Goal: Transaction & Acquisition: Purchase product/service

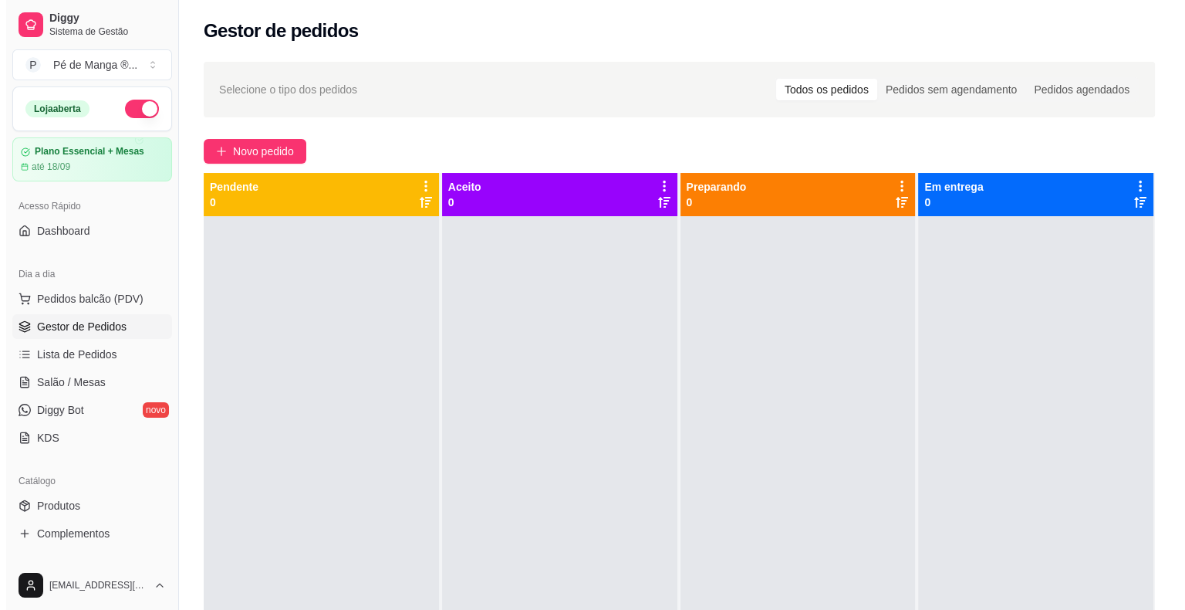
scroll to position [154, 0]
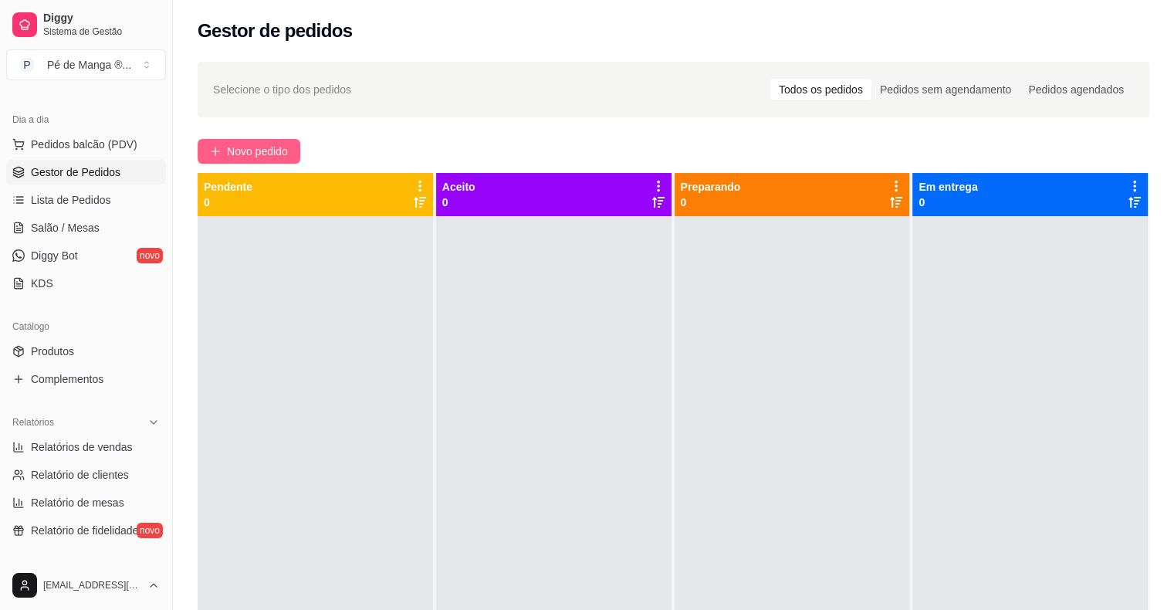
click at [289, 153] on button "Novo pedido" at bounding box center [249, 151] width 103 height 25
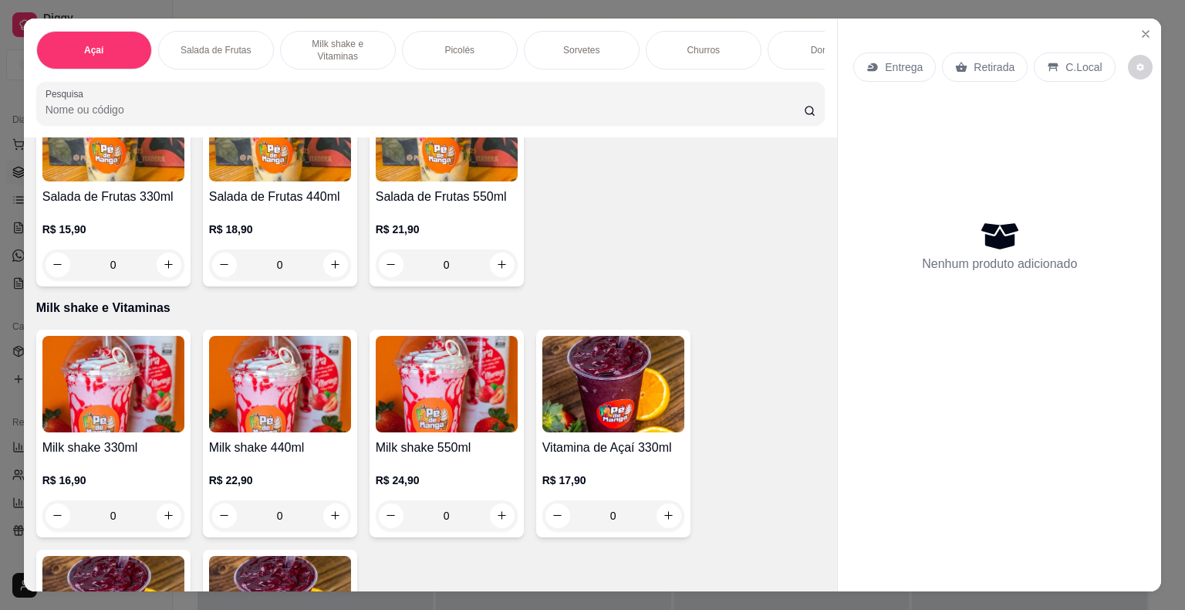
scroll to position [540, 0]
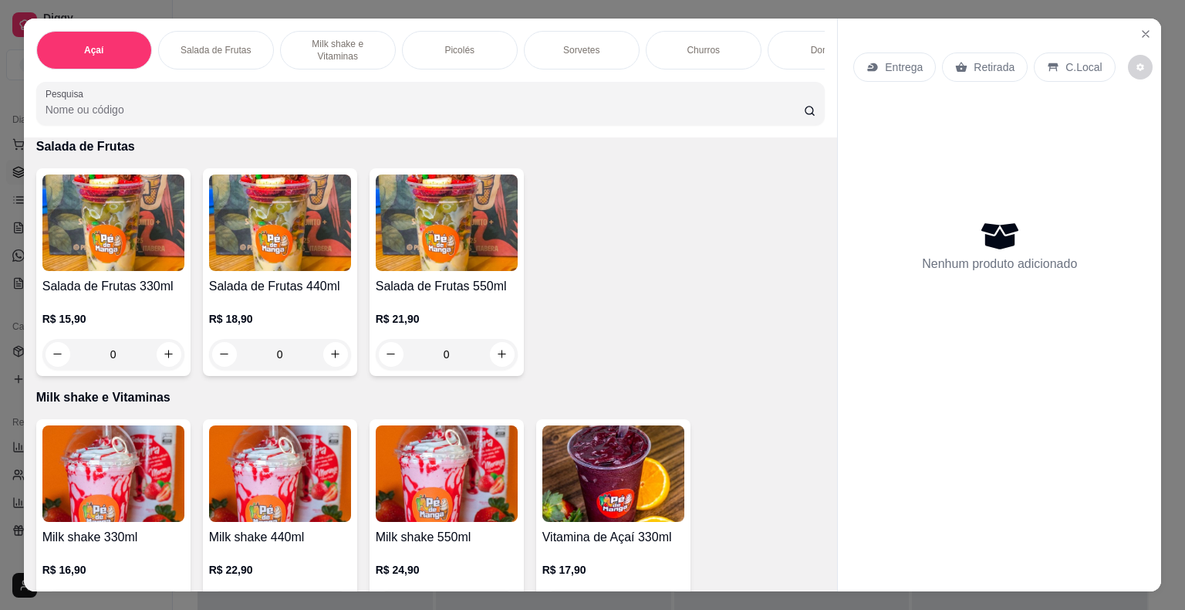
click at [472, 289] on h4 "Salada de Frutas 550ml" at bounding box center [447, 286] width 142 height 19
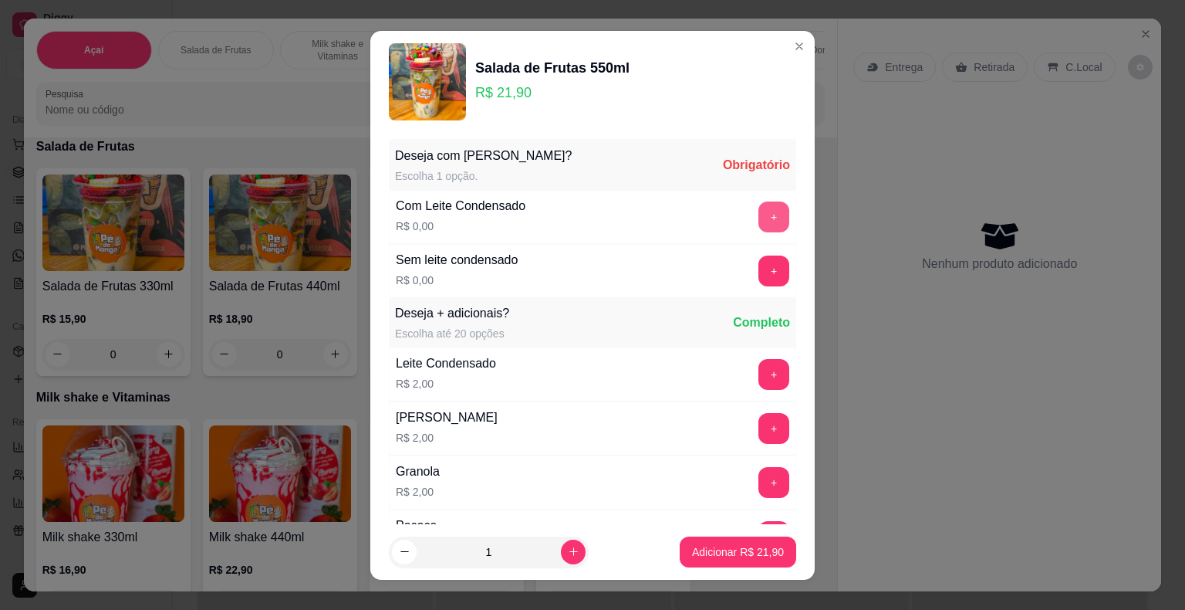
click at [759, 218] on button "+" at bounding box center [774, 216] width 31 height 31
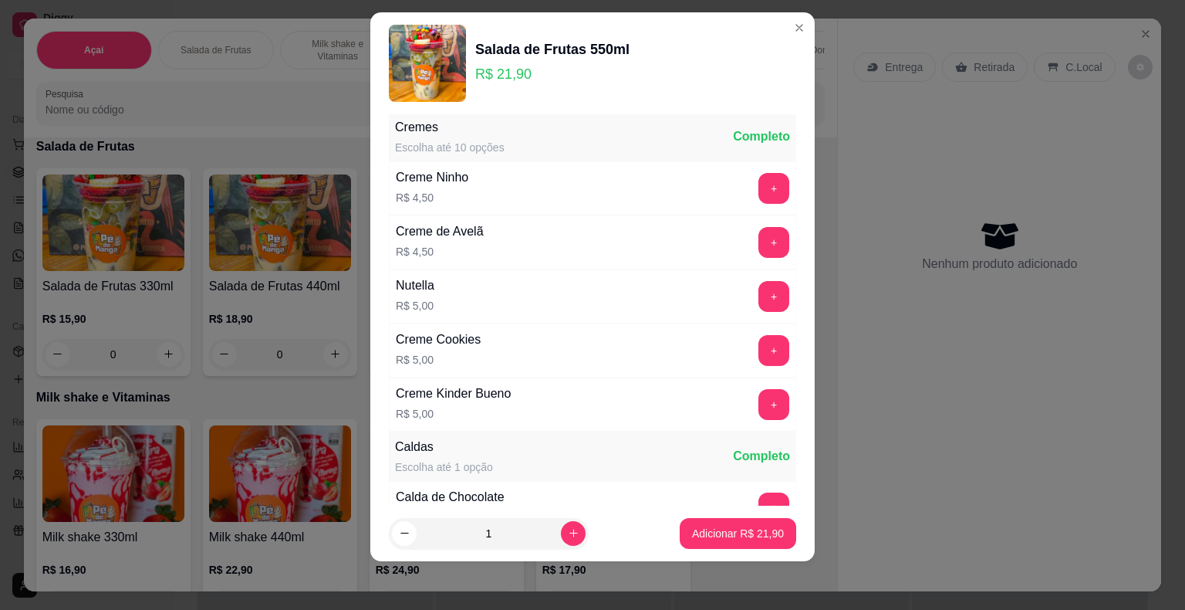
scroll to position [1090, 0]
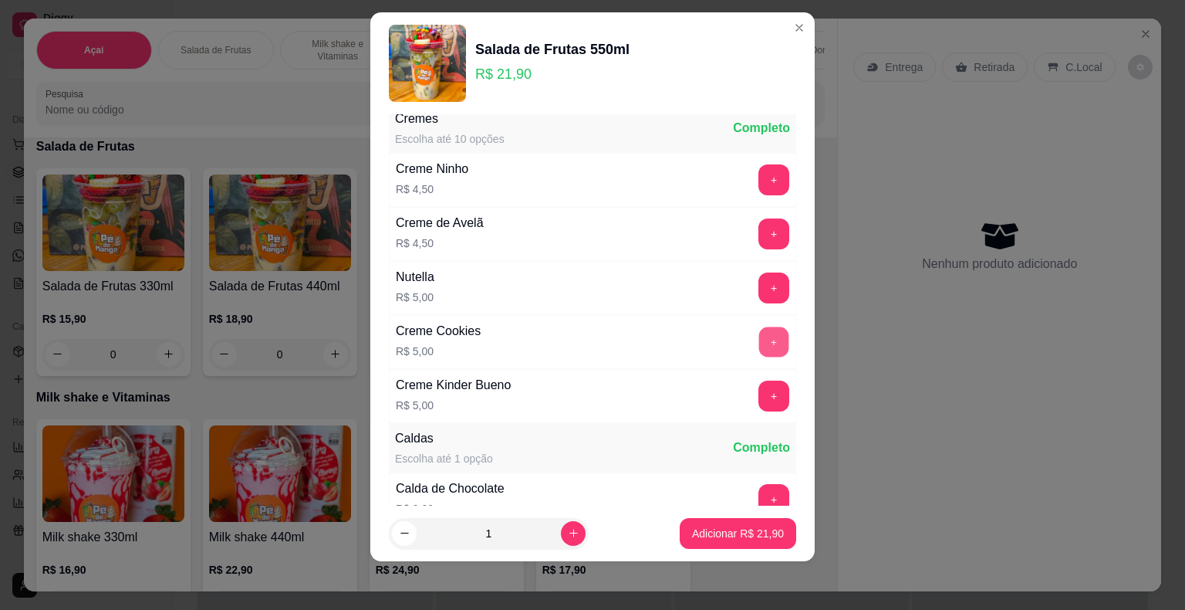
click at [759, 336] on button "+" at bounding box center [774, 341] width 30 height 30
click at [759, 272] on button "+" at bounding box center [774, 287] width 31 height 31
click at [759, 384] on button "+" at bounding box center [774, 395] width 30 height 30
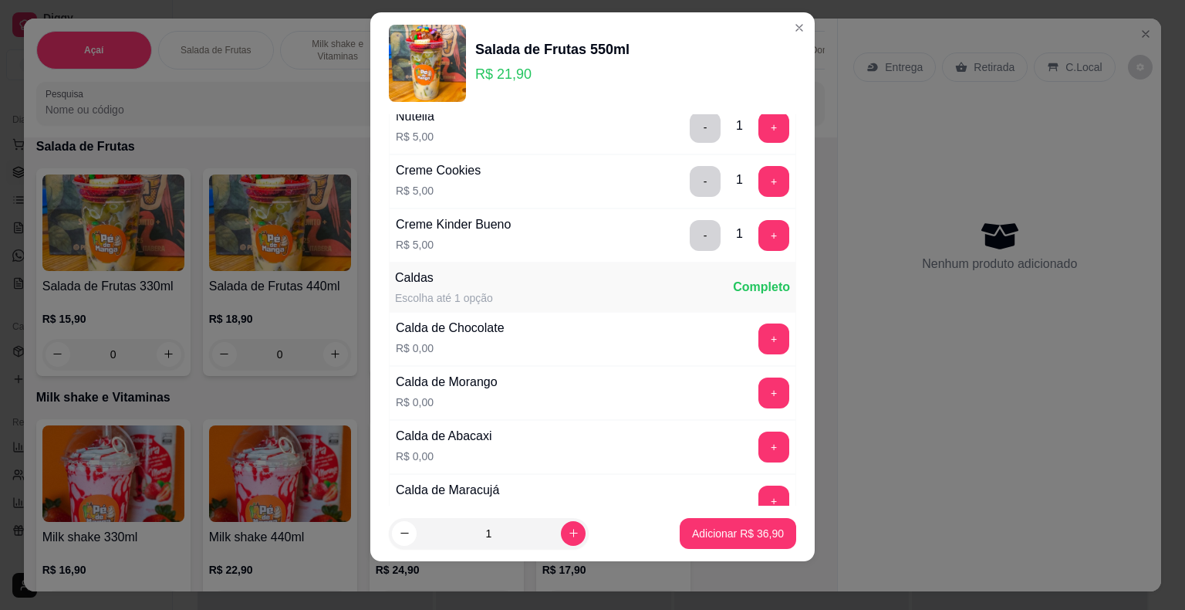
scroll to position [1167, 0]
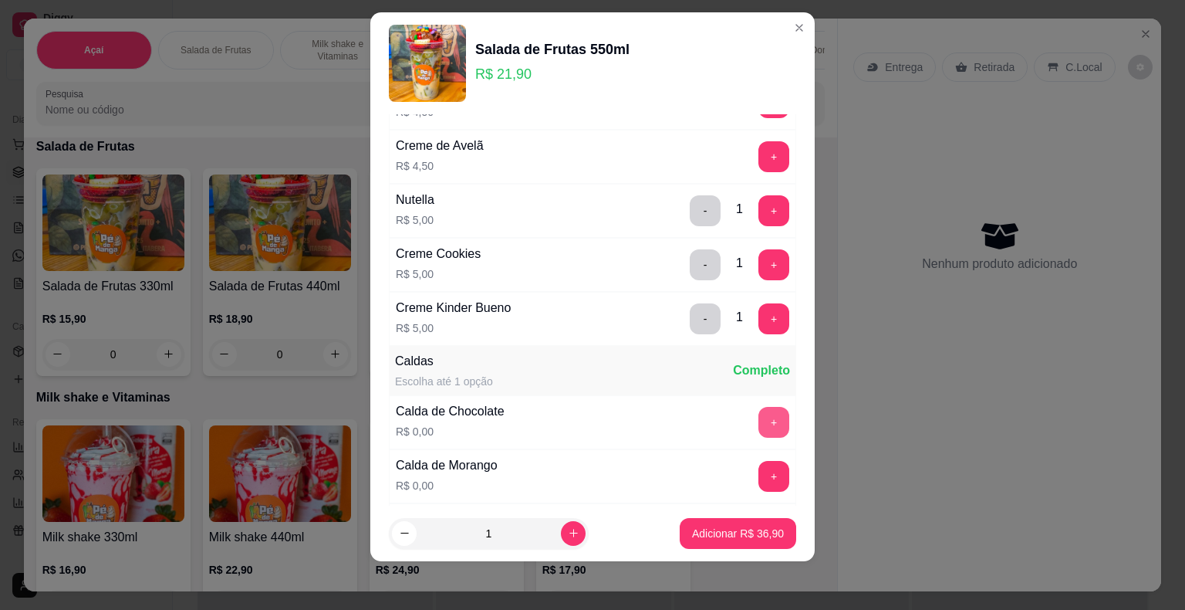
click at [759, 407] on button "+" at bounding box center [774, 422] width 31 height 31
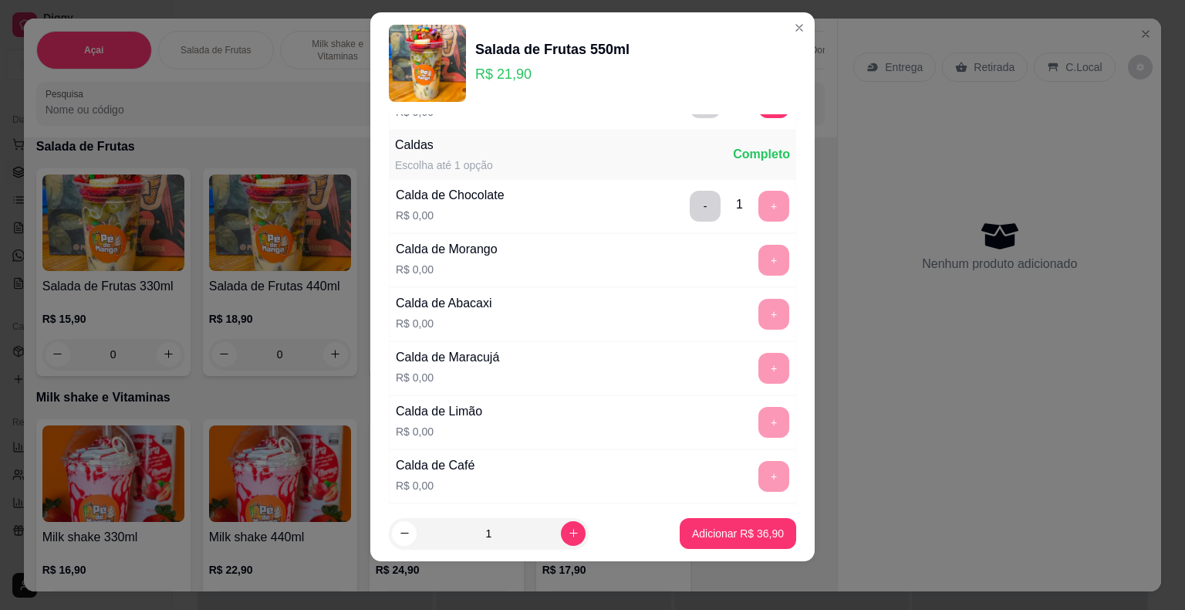
scroll to position [1701, 0]
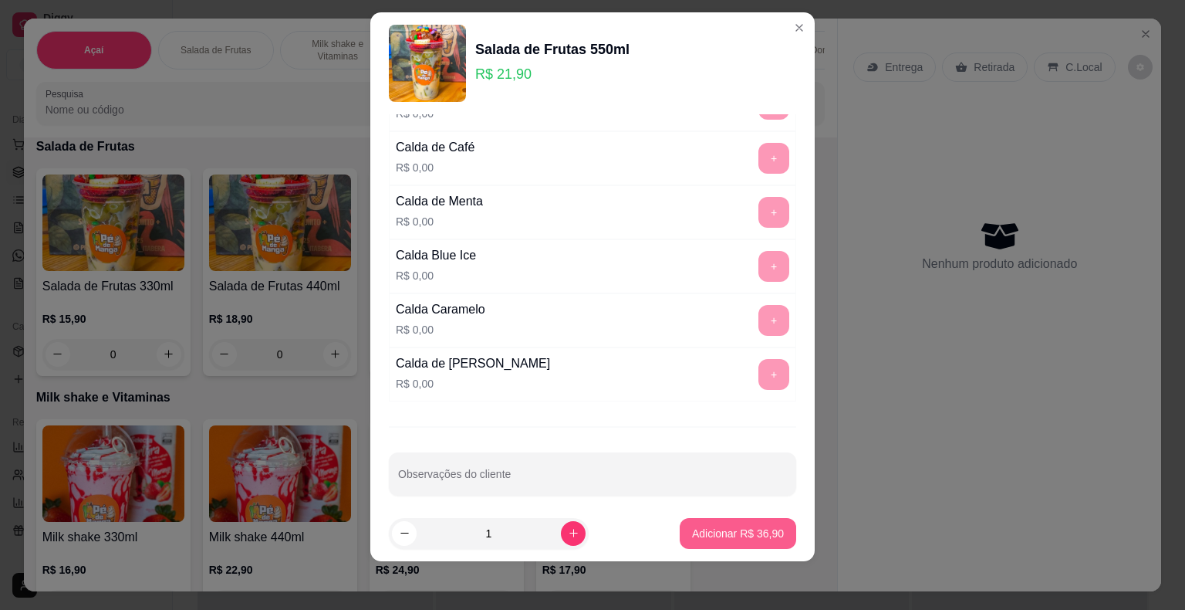
click at [706, 526] on p "Adicionar R$ 36,90" at bounding box center [738, 533] width 92 height 15
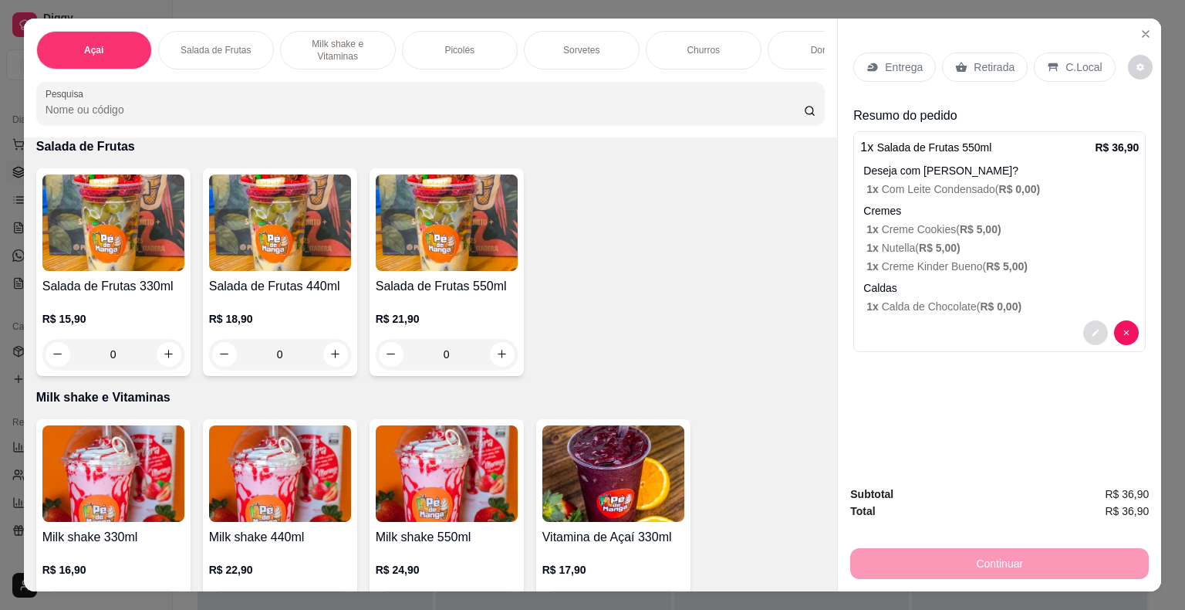
click at [1091, 328] on icon "decrease-product-quantity" at bounding box center [1095, 332] width 9 height 9
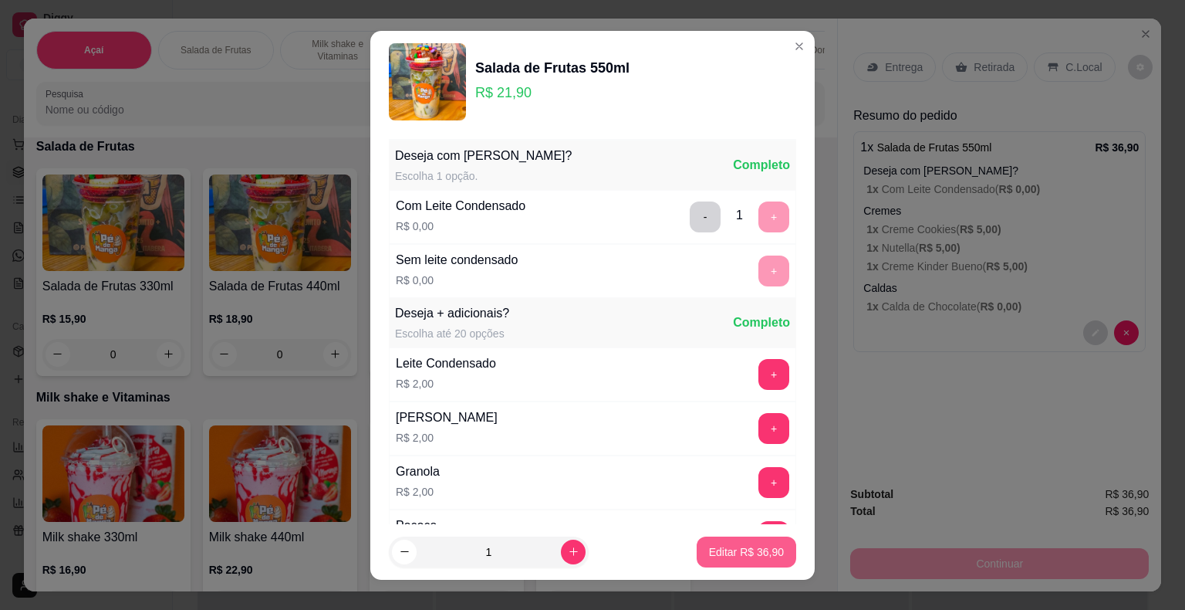
click at [757, 560] on button "Editar R$ 36,90" at bounding box center [747, 551] width 100 height 31
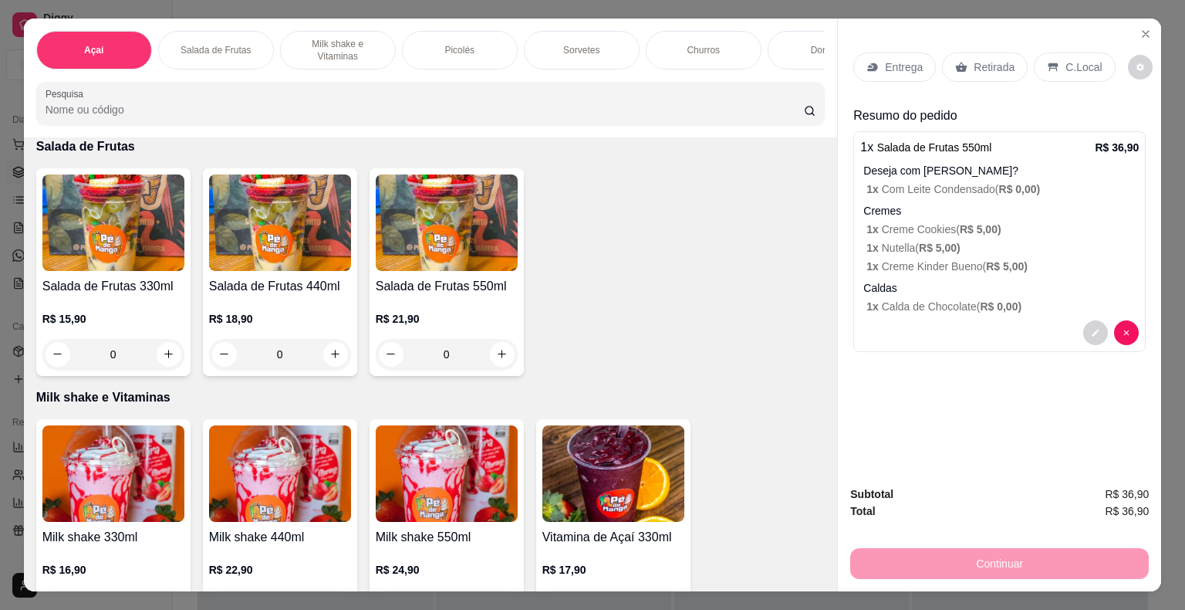
click at [924, 539] on div "Subtotal R$ 36,90 Total R$ 36,90 Continuar" at bounding box center [1000, 531] width 299 height 93
click at [917, 555] on div "Continuar" at bounding box center [1000, 561] width 299 height 35
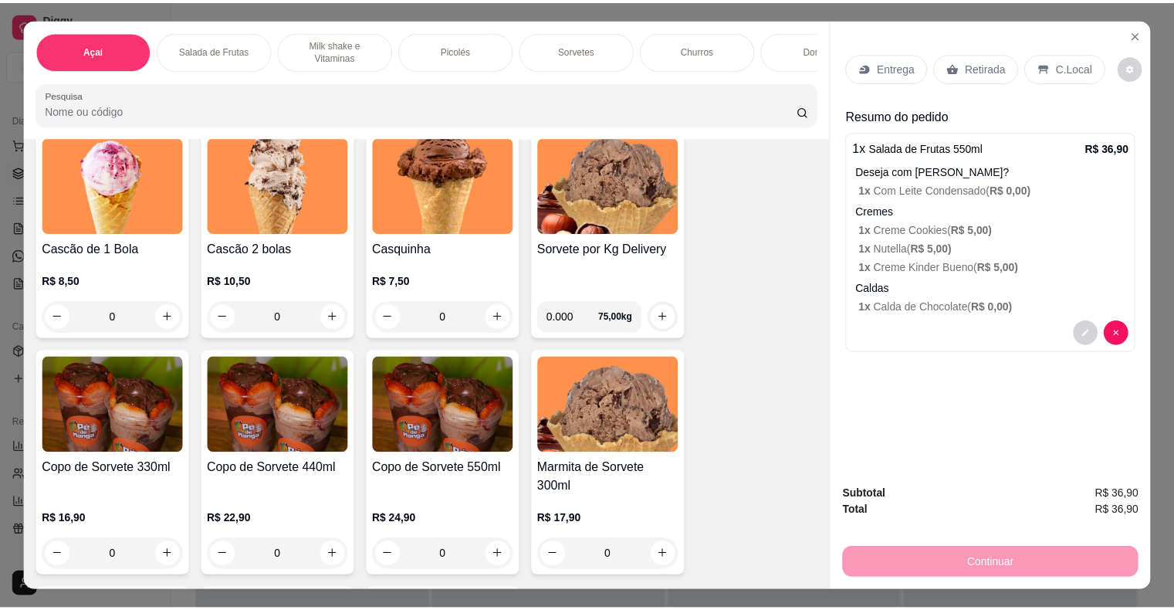
scroll to position [2007, 0]
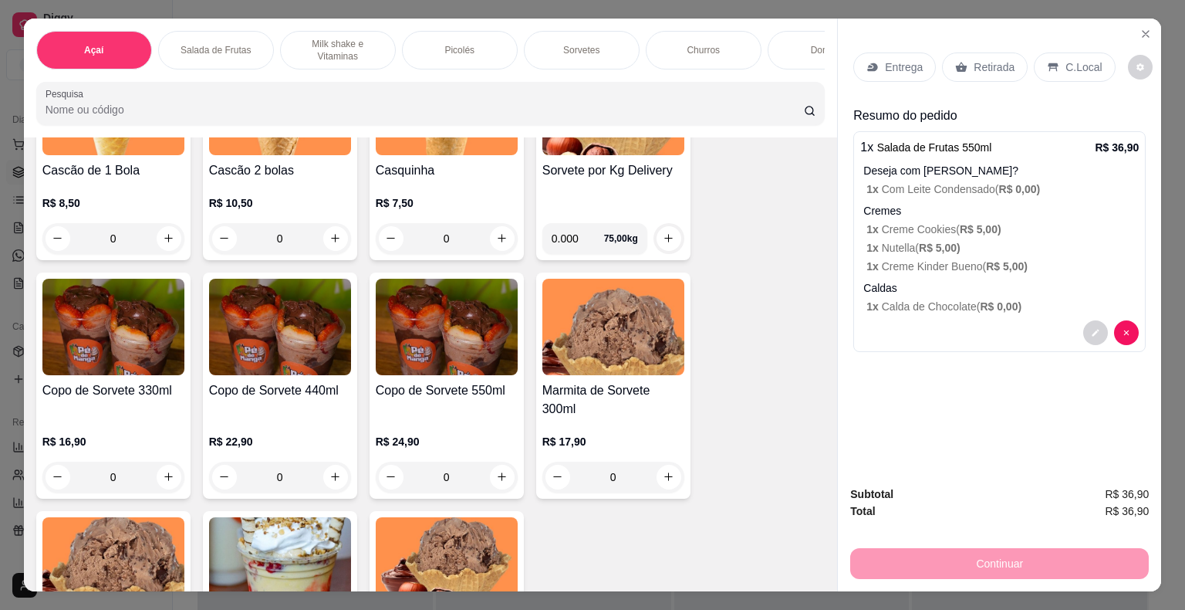
click at [934, 556] on div "Continuar" at bounding box center [1000, 561] width 299 height 35
click at [1066, 63] on p "C.Local" at bounding box center [1084, 66] width 36 height 15
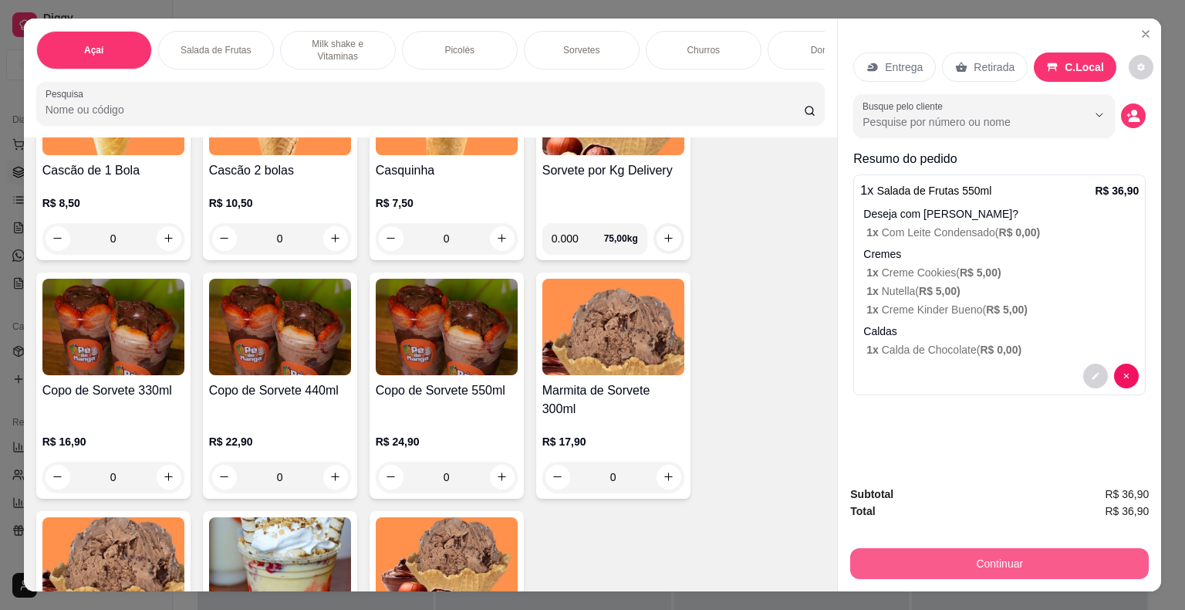
click at [918, 558] on button "Continuar" at bounding box center [1000, 563] width 299 height 31
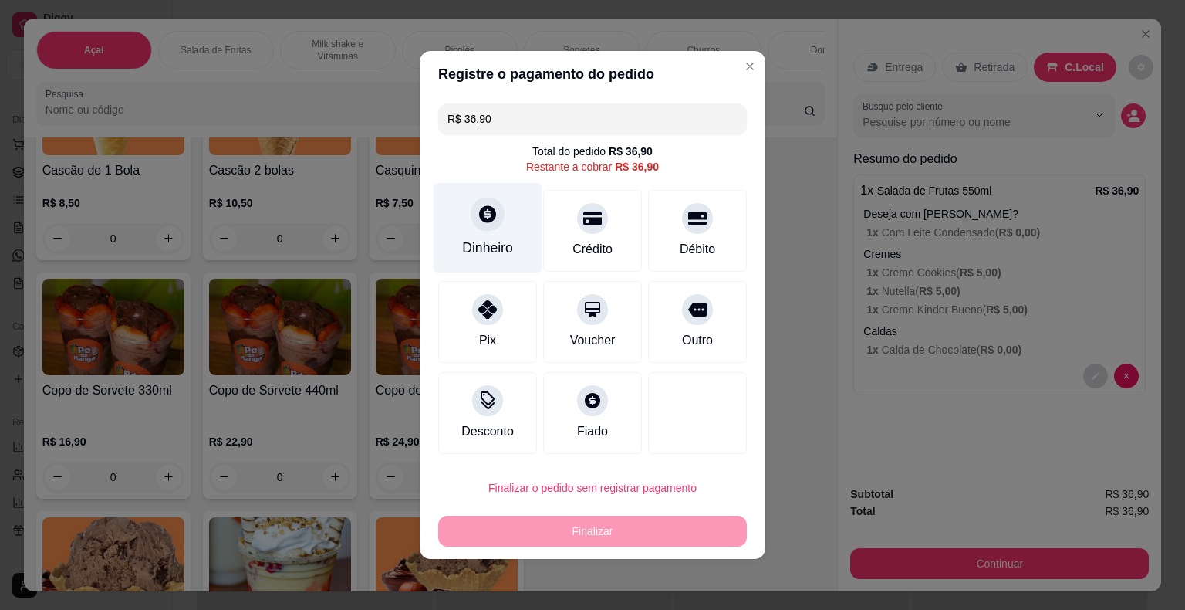
click at [458, 229] on div "Dinheiro" at bounding box center [488, 228] width 109 height 90
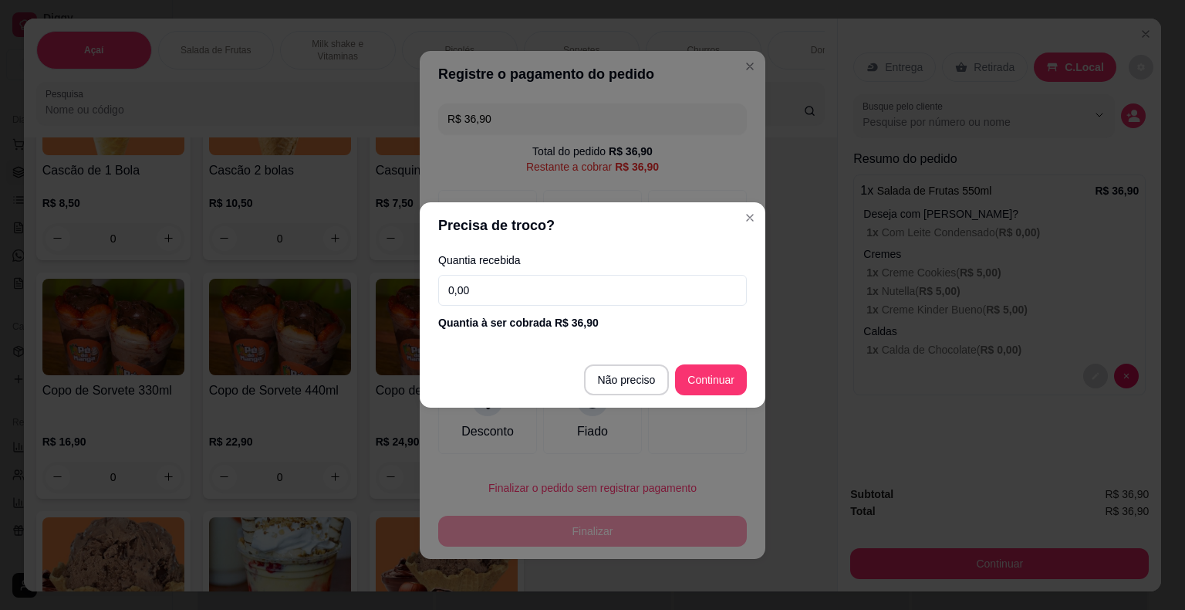
click at [573, 289] on input "0,00" at bounding box center [592, 290] width 309 height 31
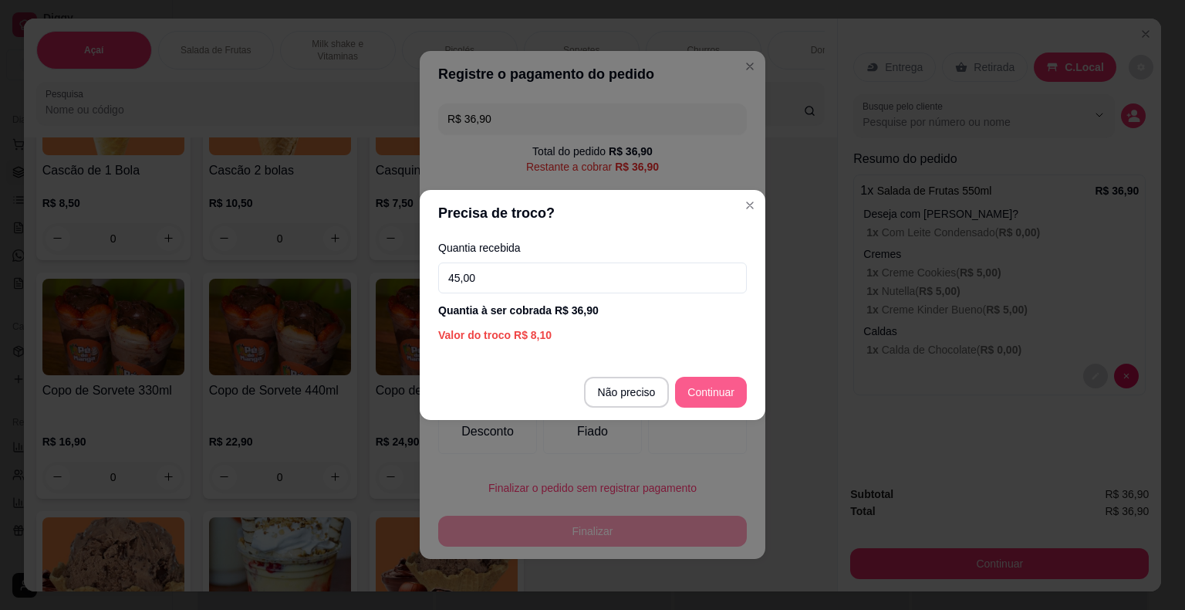
type input "45,00"
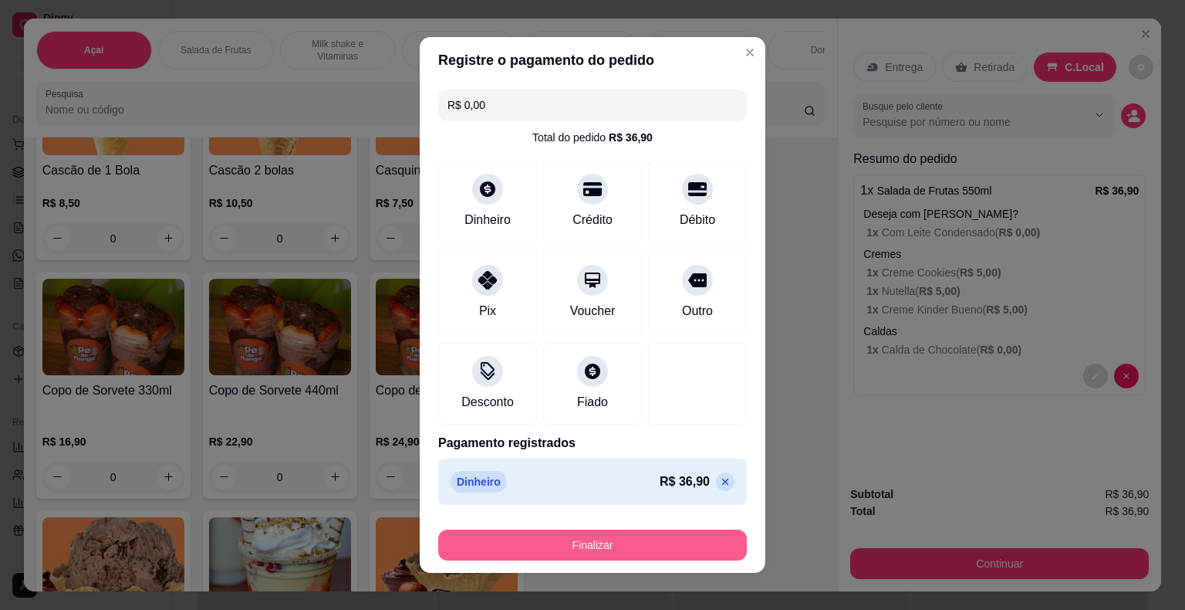
click at [602, 543] on button "Finalizar" at bounding box center [592, 544] width 309 height 31
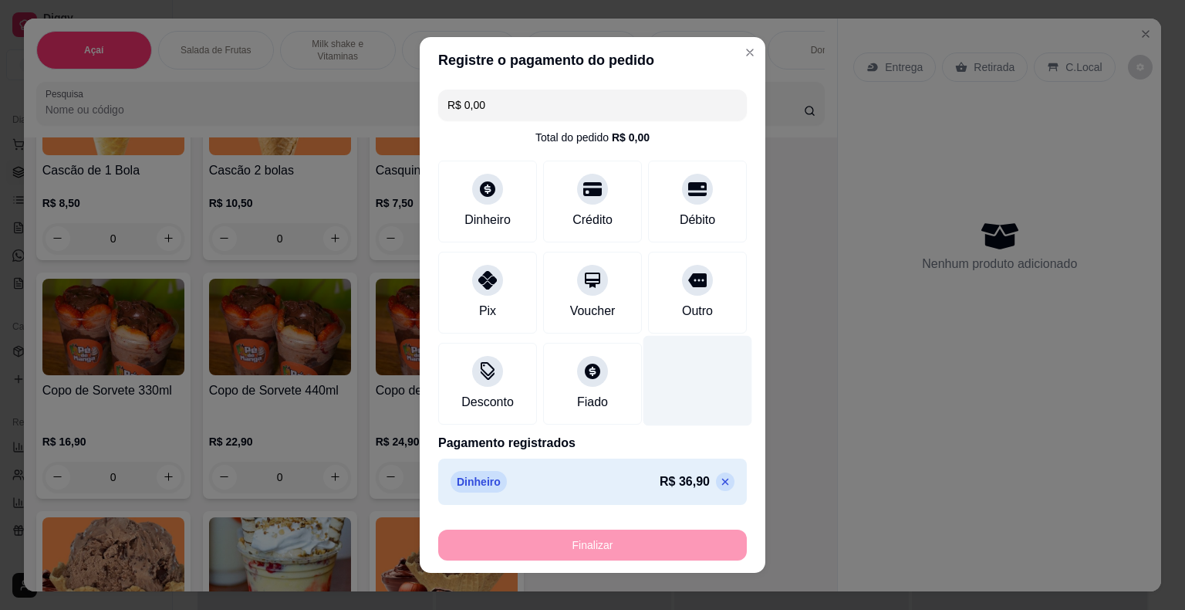
type input "-R$ 36,90"
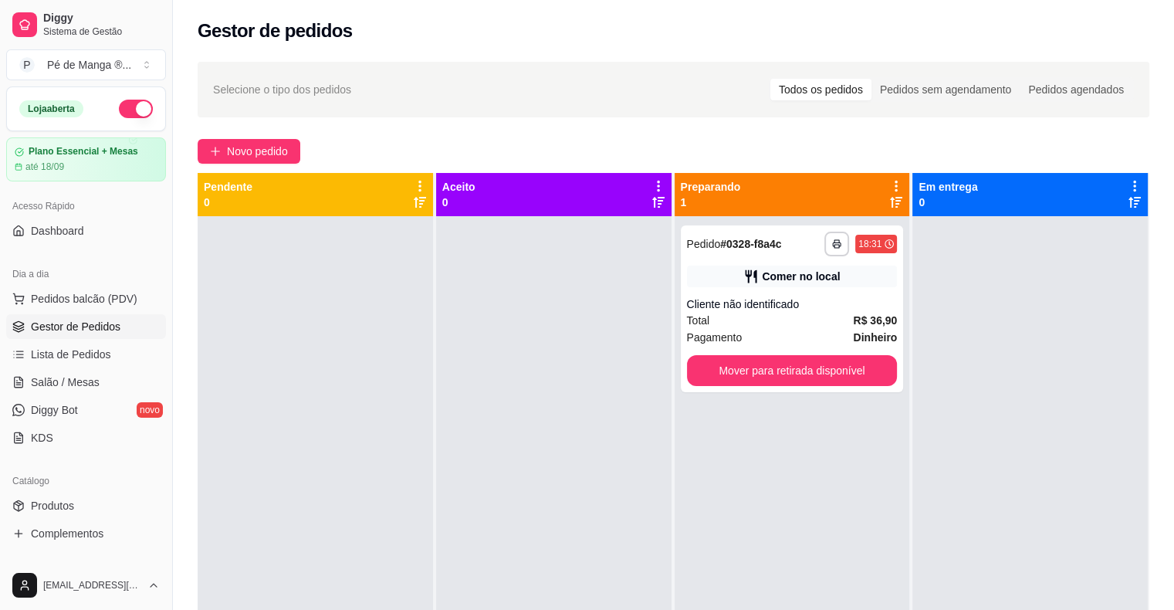
click at [95, 320] on span "Gestor de Pedidos" at bounding box center [76, 326] width 90 height 15
click at [108, 299] on span "Pedidos balcão (PDV)" at bounding box center [84, 298] width 107 height 15
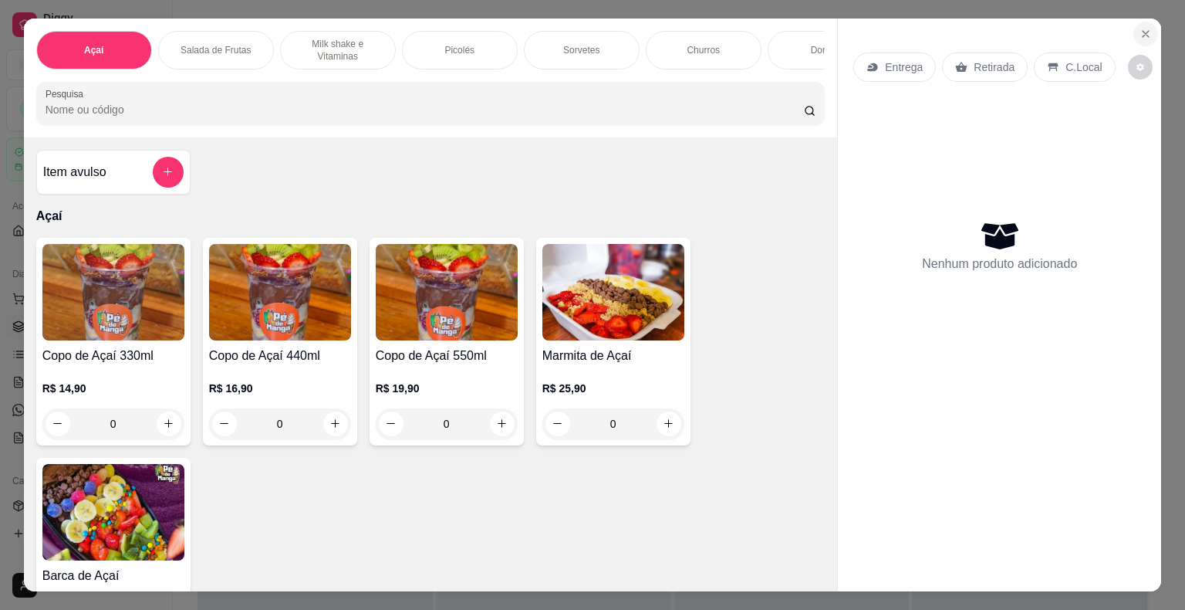
click at [1141, 22] on button "Close" at bounding box center [1146, 34] width 25 height 25
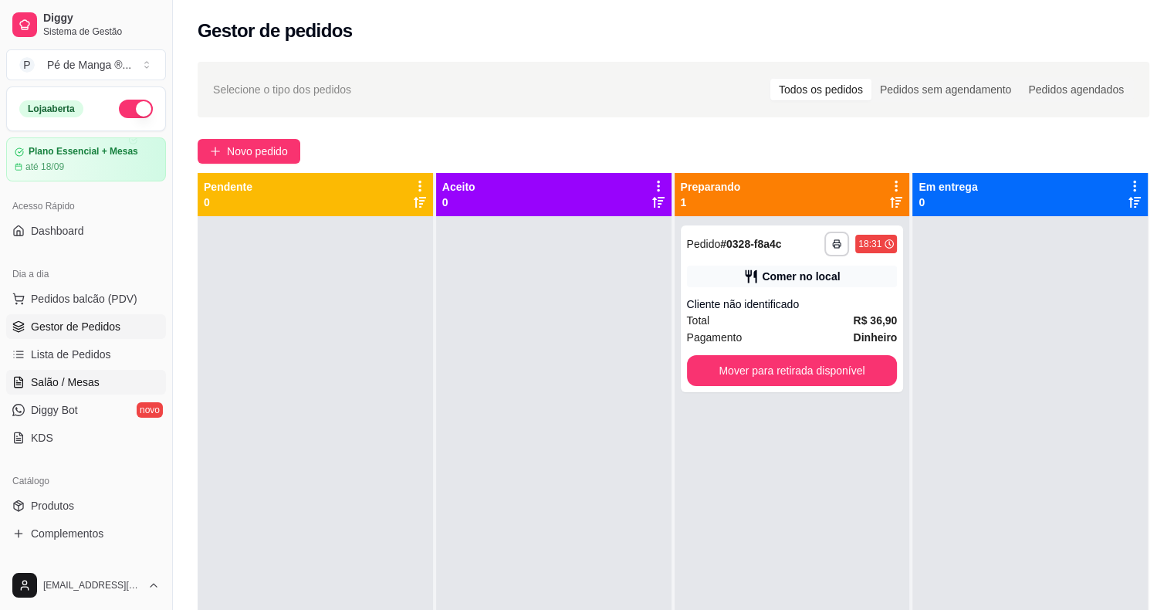
click at [112, 378] on link "Salão / Mesas" at bounding box center [86, 382] width 160 height 25
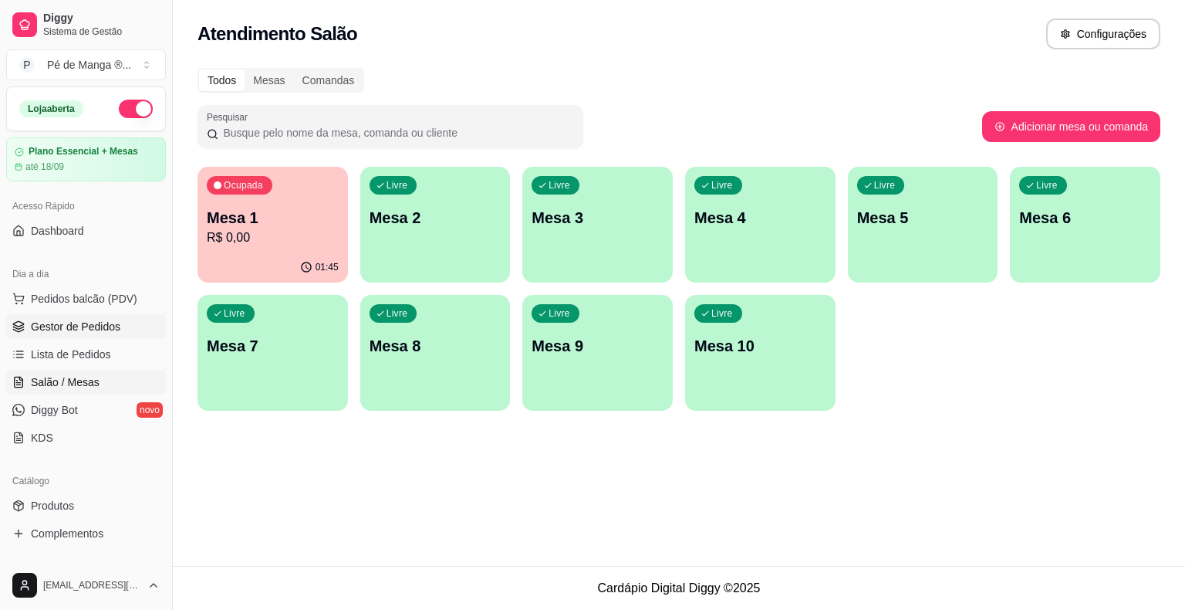
click at [104, 335] on link "Gestor de Pedidos" at bounding box center [86, 326] width 160 height 25
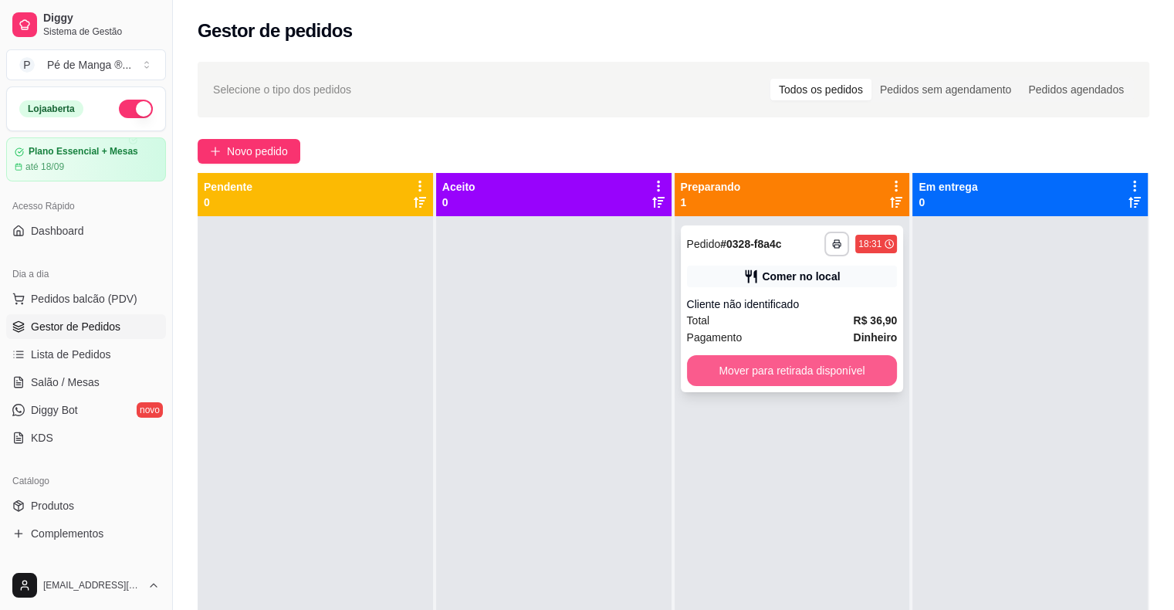
click at [729, 377] on button "Mover para retirada disponível" at bounding box center [792, 370] width 211 height 31
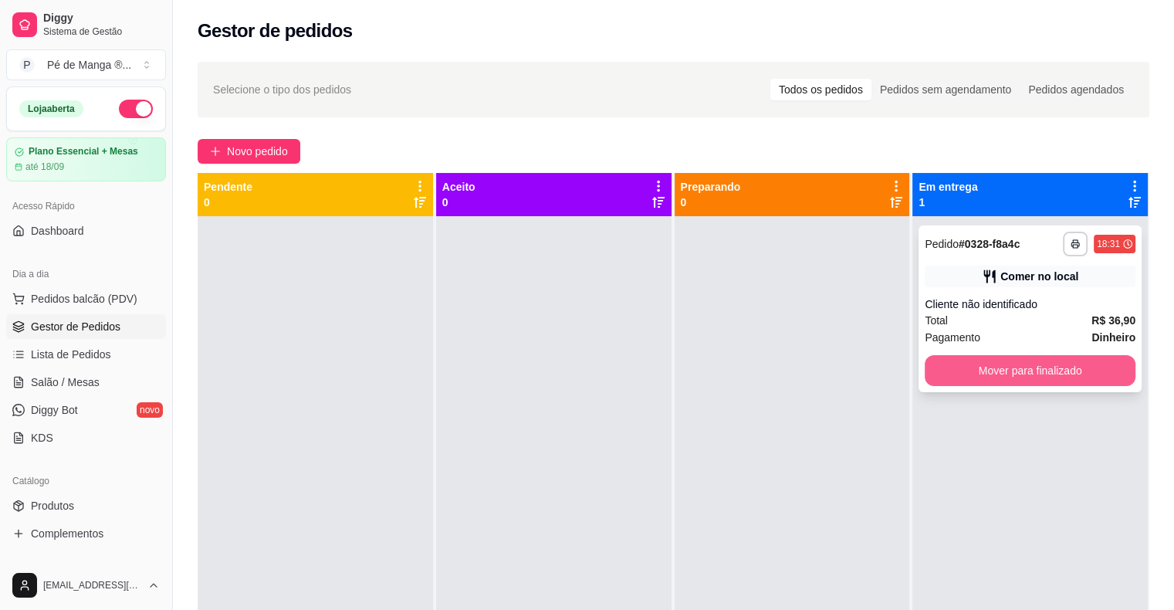
click at [988, 367] on button "Mover para finalizado" at bounding box center [1030, 370] width 211 height 31
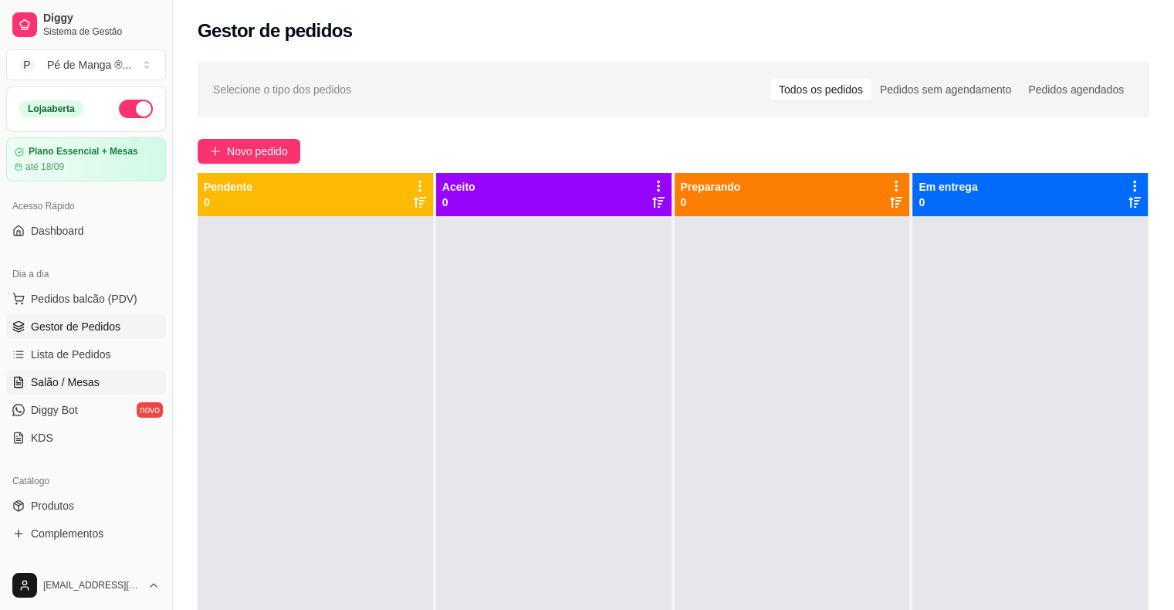
click at [107, 383] on link "Salão / Mesas" at bounding box center [86, 382] width 160 height 25
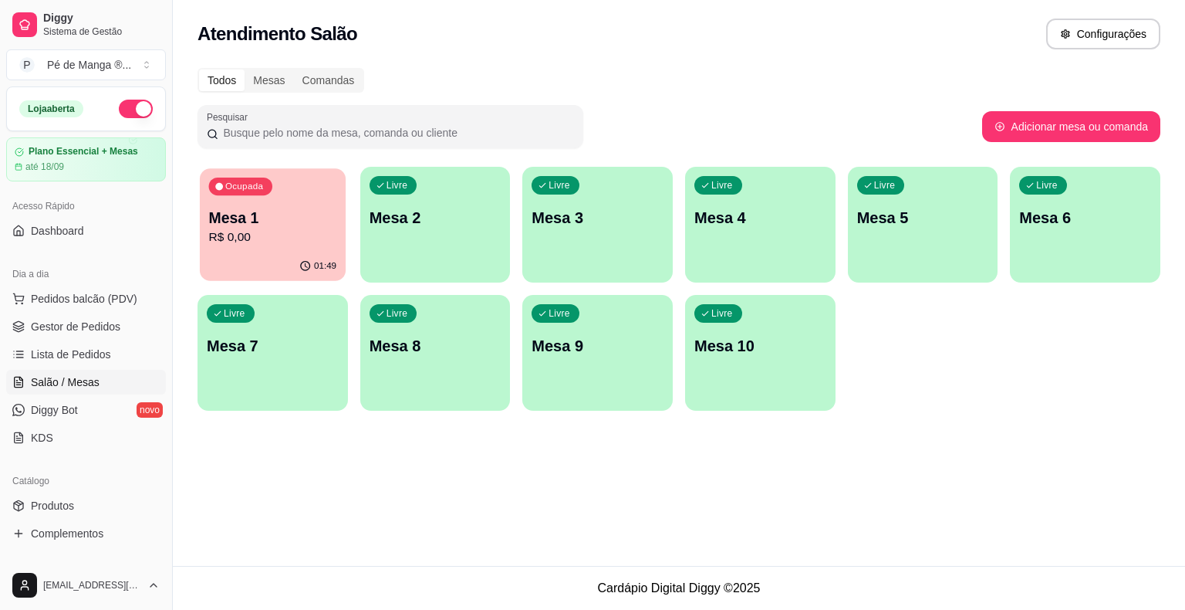
click at [306, 244] on p "R$ 0,00" at bounding box center [273, 237] width 128 height 18
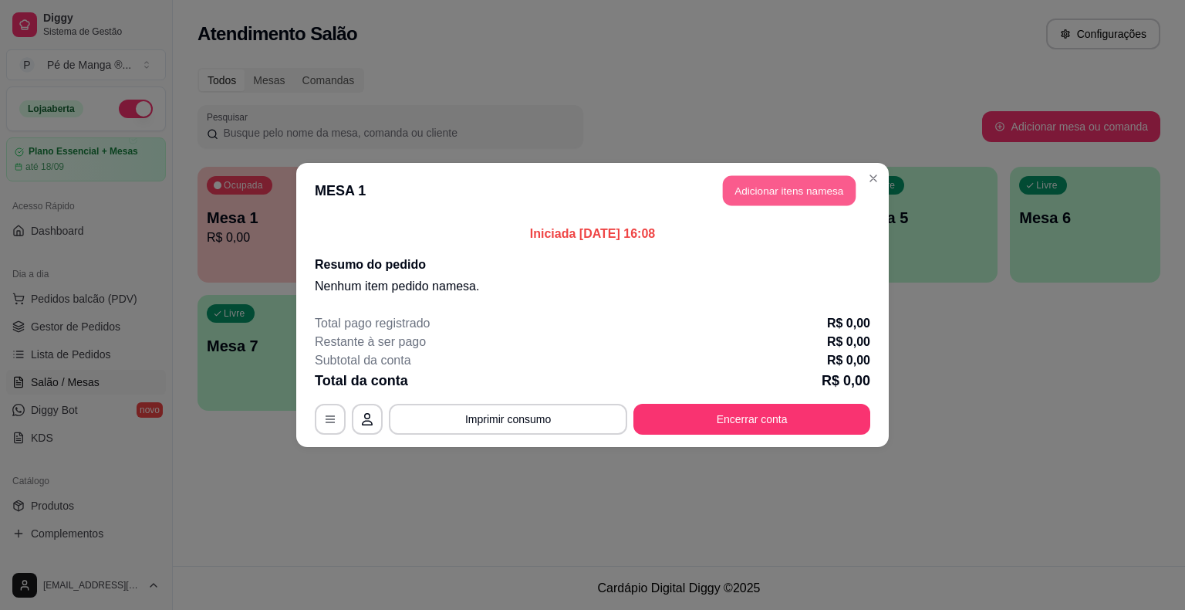
click at [821, 191] on button "Adicionar itens na mesa" at bounding box center [789, 191] width 133 height 30
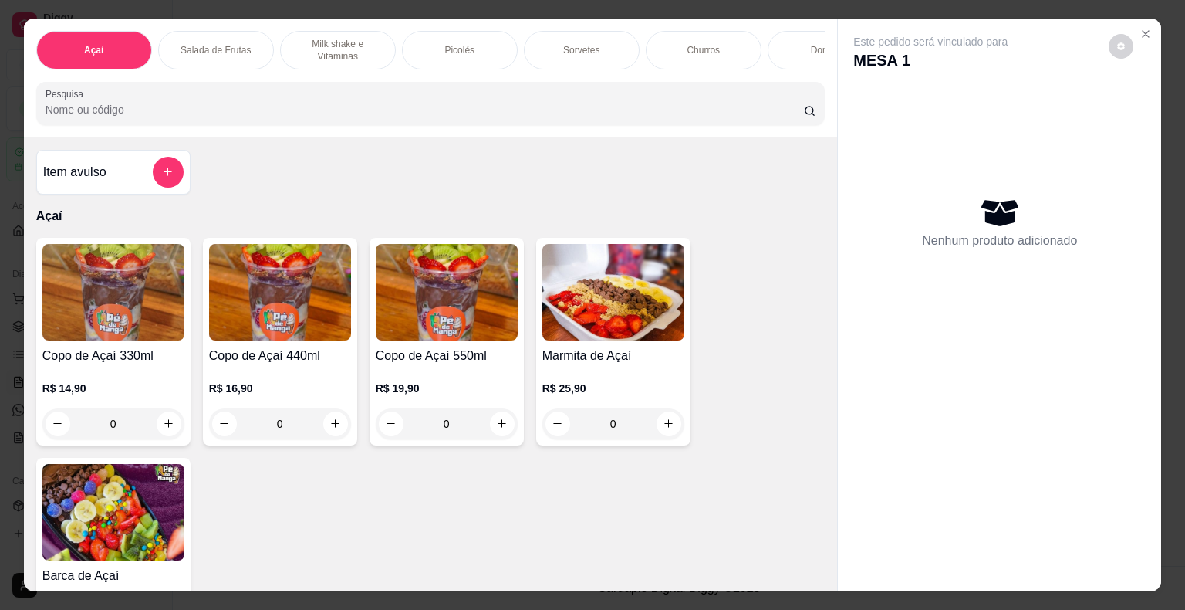
click at [320, 432] on div "0" at bounding box center [280, 423] width 142 height 31
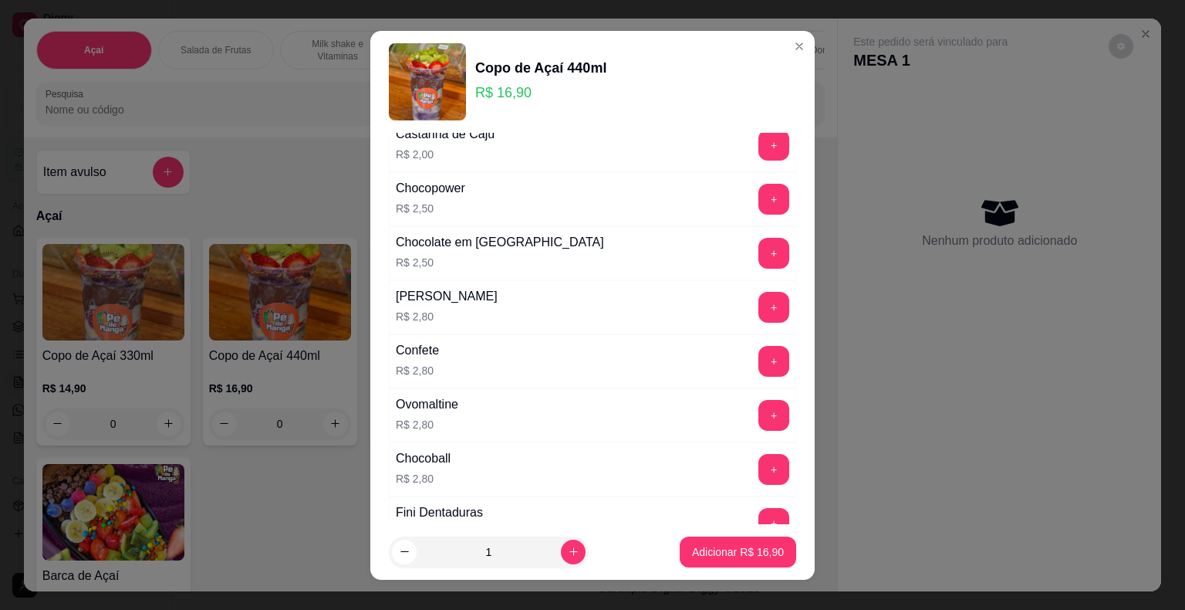
scroll to position [772, 0]
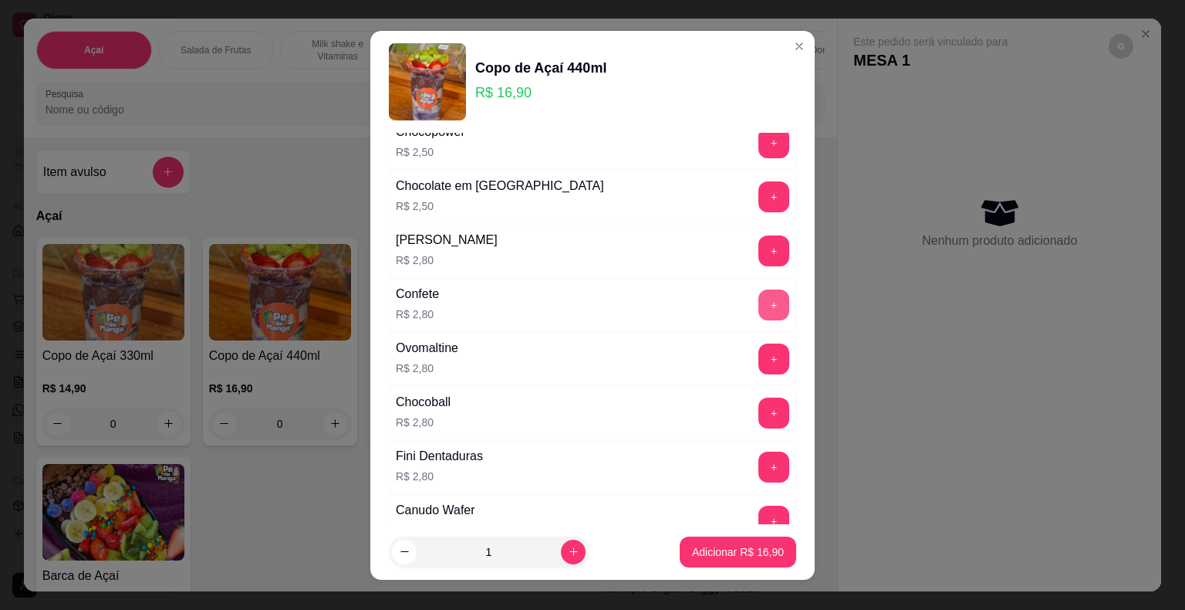
click at [759, 303] on button "+" at bounding box center [774, 304] width 31 height 31
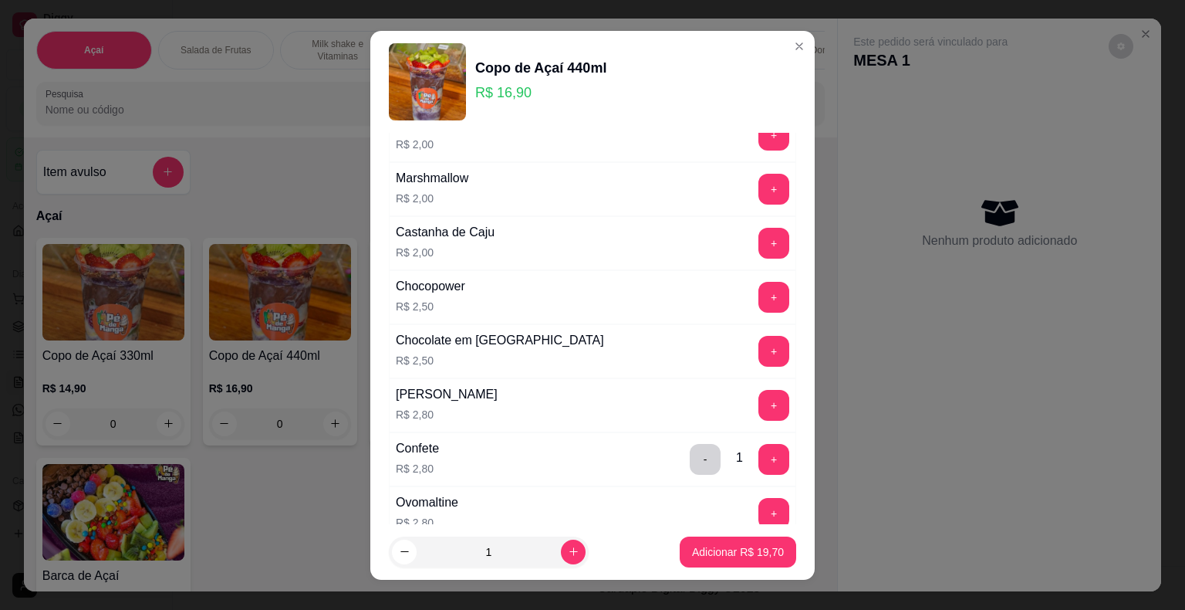
scroll to position [617, 0]
click at [759, 243] on button "+" at bounding box center [774, 243] width 31 height 31
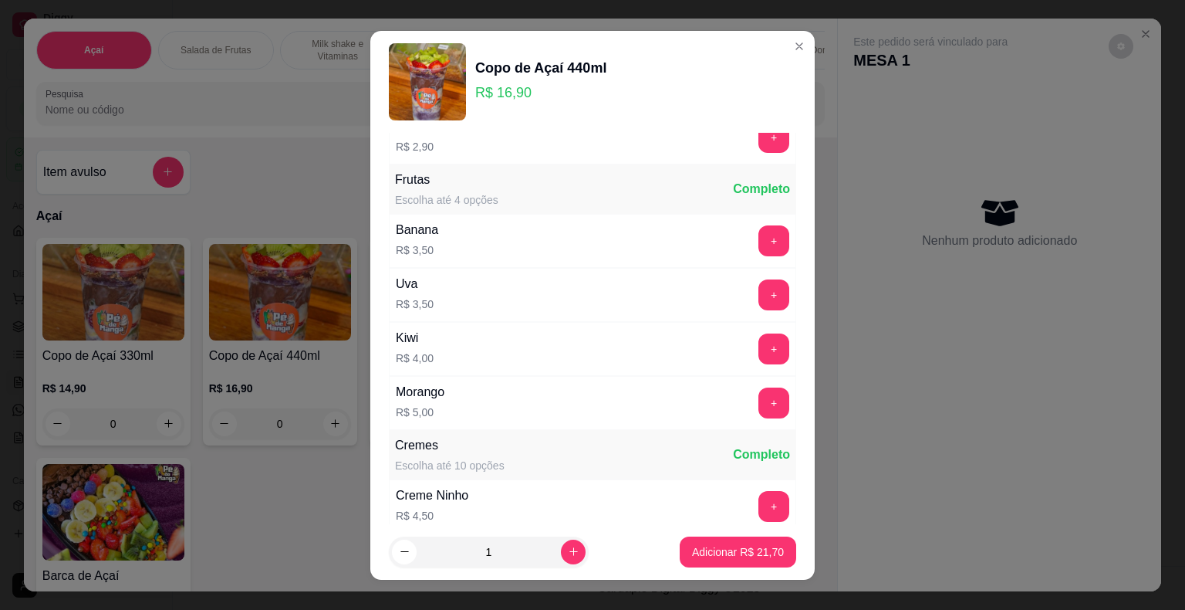
scroll to position [1158, 0]
click at [751, 270] on div "Uva R$ 3,50 +" at bounding box center [592, 292] width 407 height 54
click at [759, 279] on button "+" at bounding box center [774, 292] width 30 height 30
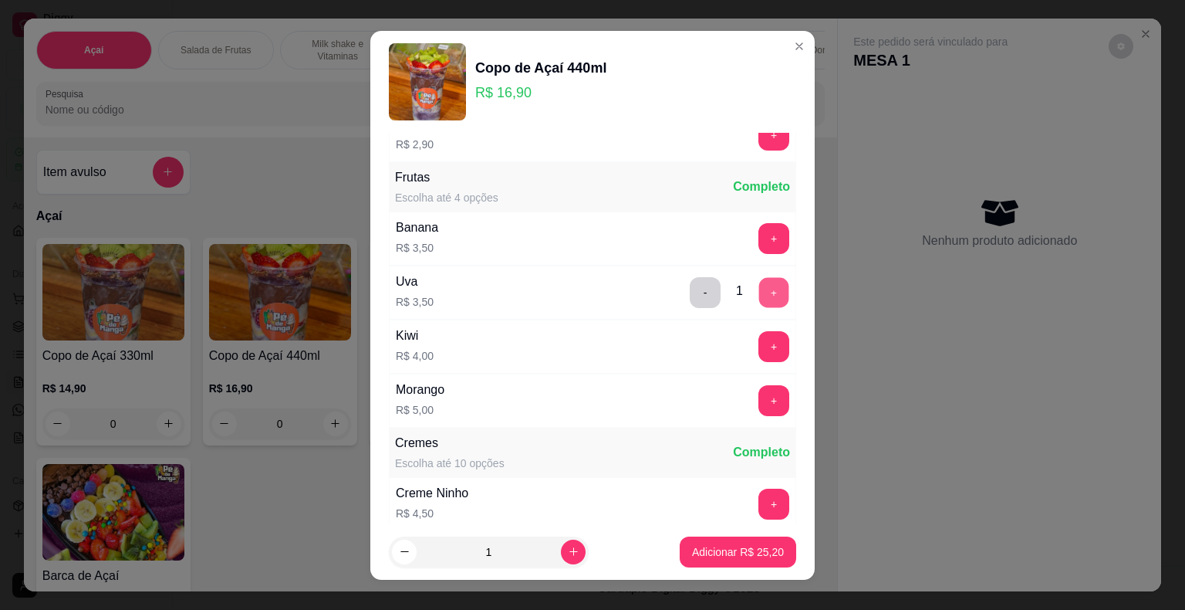
click at [759, 281] on button "+" at bounding box center [774, 292] width 30 height 30
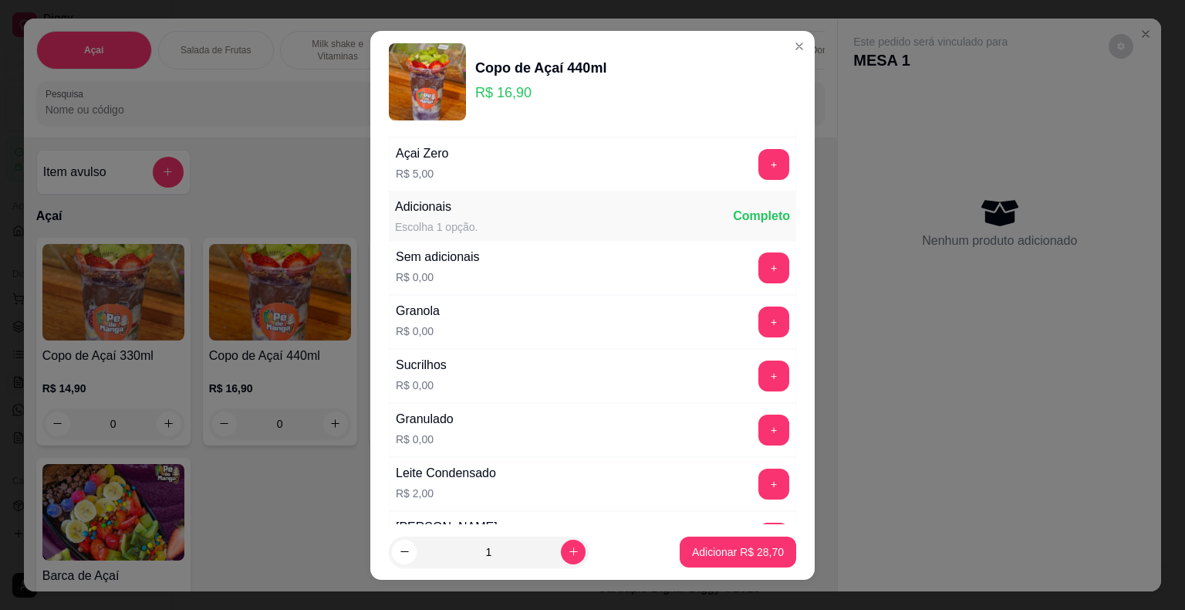
scroll to position [0, 0]
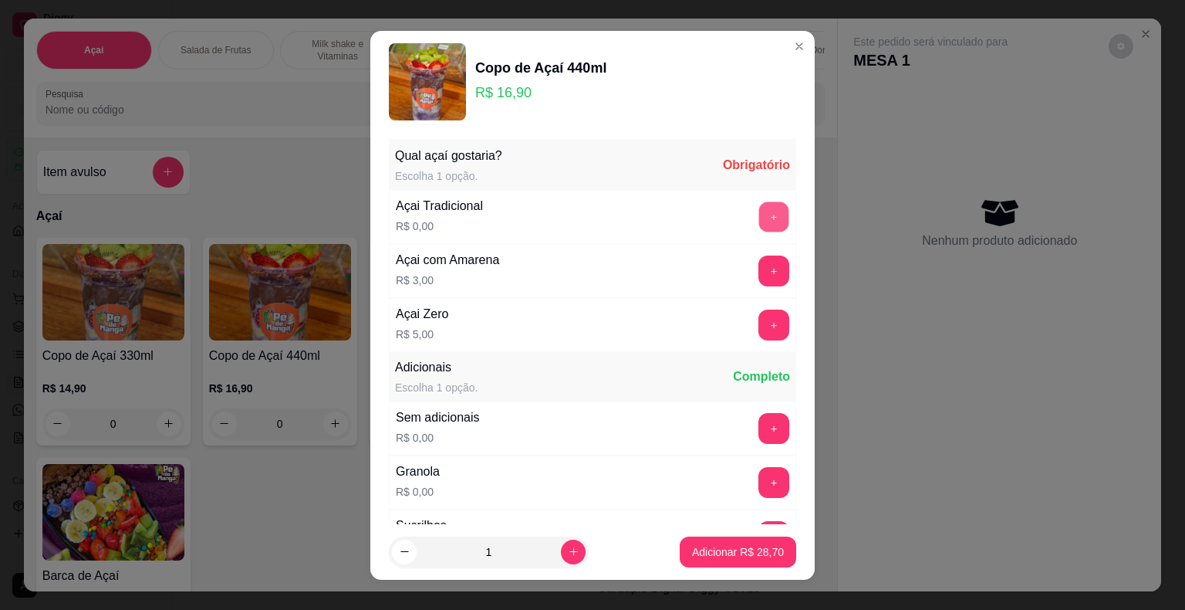
click at [759, 221] on button "+" at bounding box center [774, 216] width 30 height 30
click at [692, 551] on p "Adicionar R$ 28,70" at bounding box center [738, 551] width 92 height 15
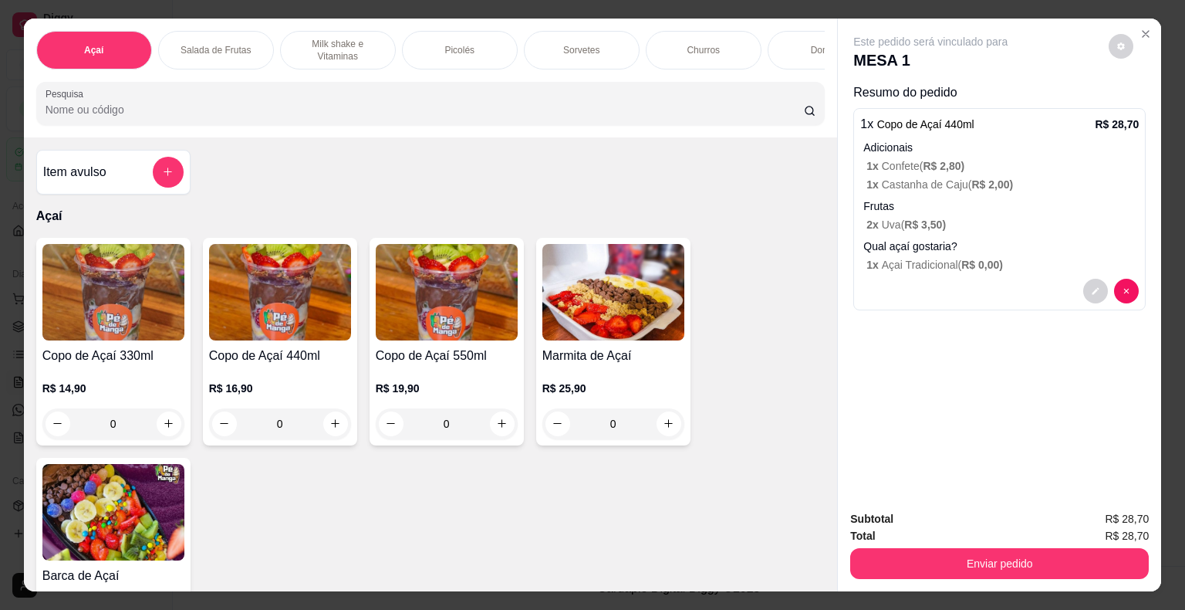
click at [235, 396] on p "R$ 16,90" at bounding box center [280, 387] width 142 height 15
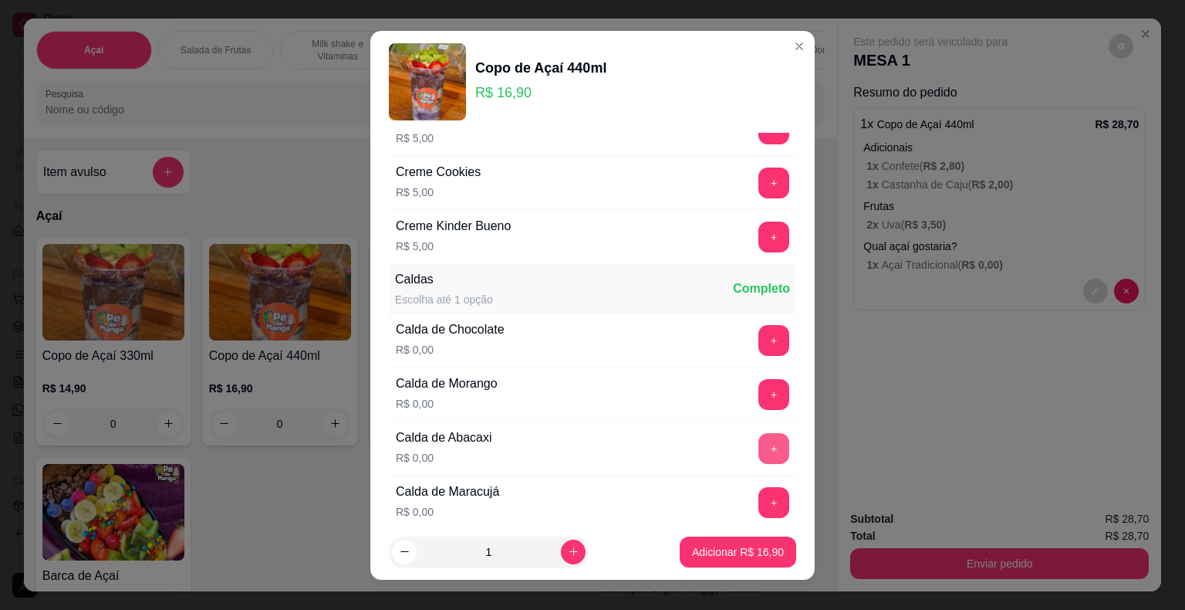
scroll to position [1466, 0]
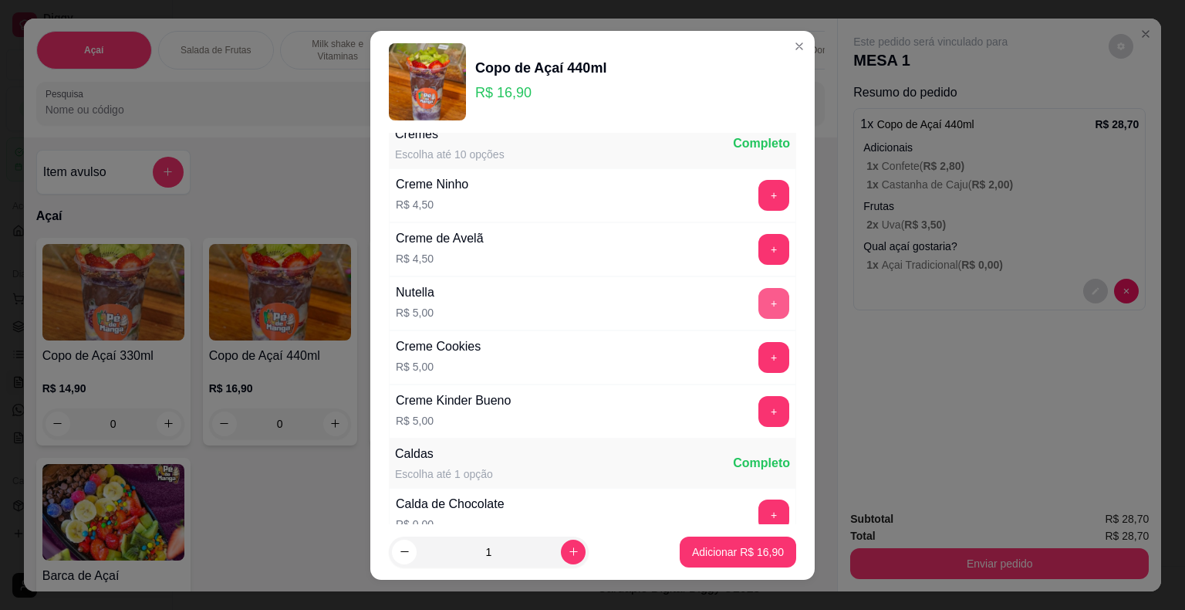
click at [759, 298] on button "+" at bounding box center [774, 303] width 31 height 31
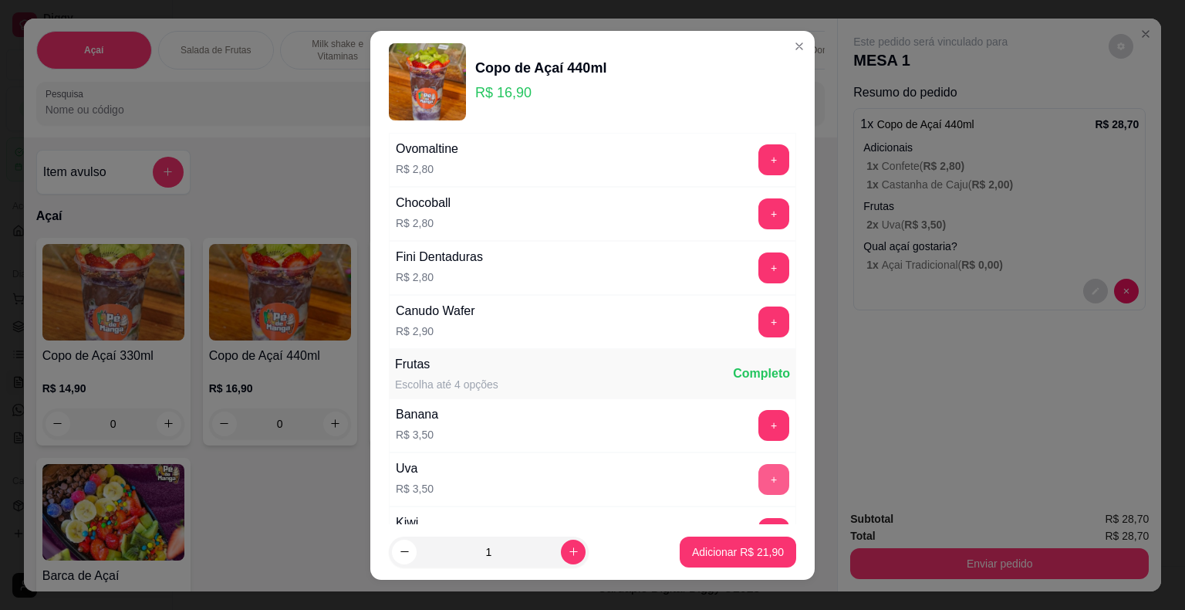
scroll to position [772, 0]
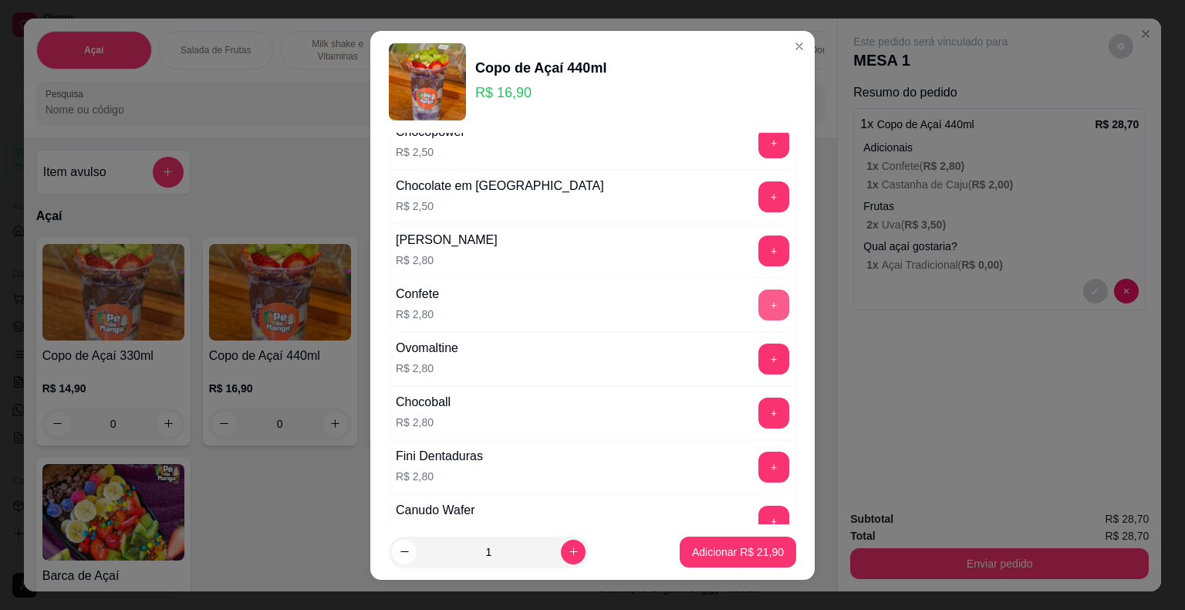
click at [759, 298] on button "+" at bounding box center [774, 304] width 31 height 31
click at [759, 290] on button "+" at bounding box center [774, 304] width 30 height 30
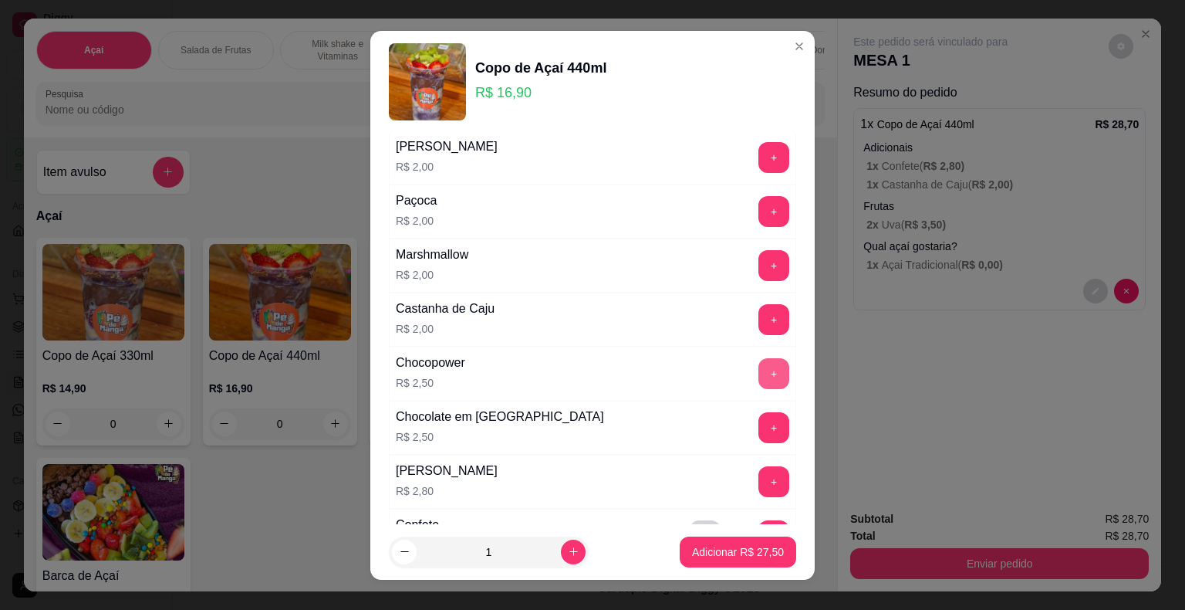
scroll to position [463, 0]
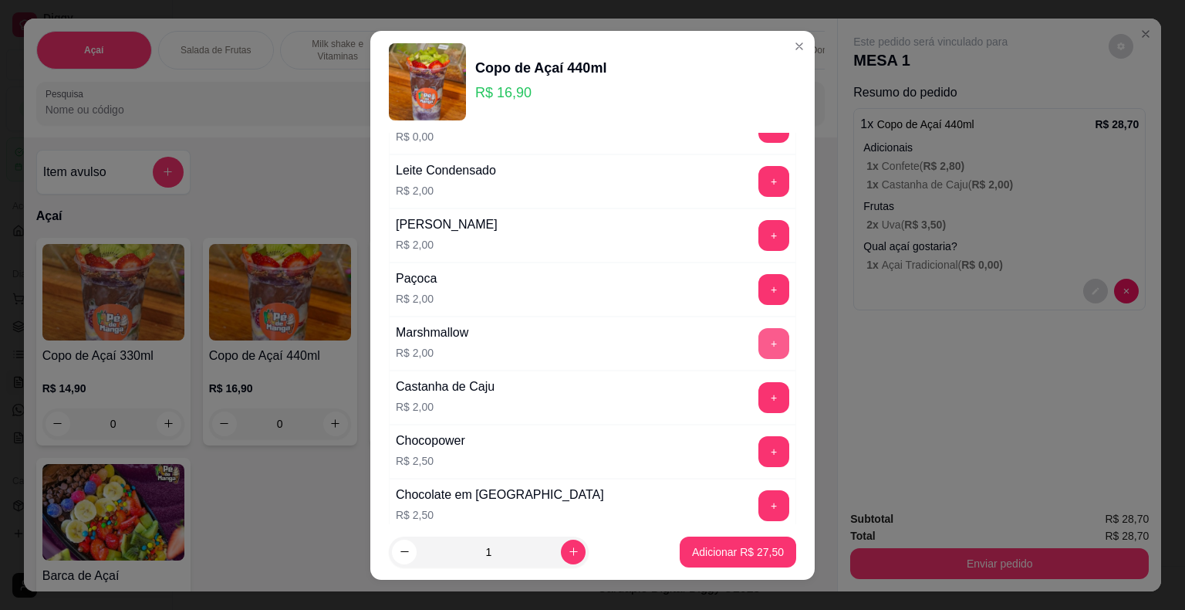
click at [759, 344] on button "+" at bounding box center [774, 343] width 31 height 31
click at [690, 350] on button "-" at bounding box center [705, 343] width 31 height 31
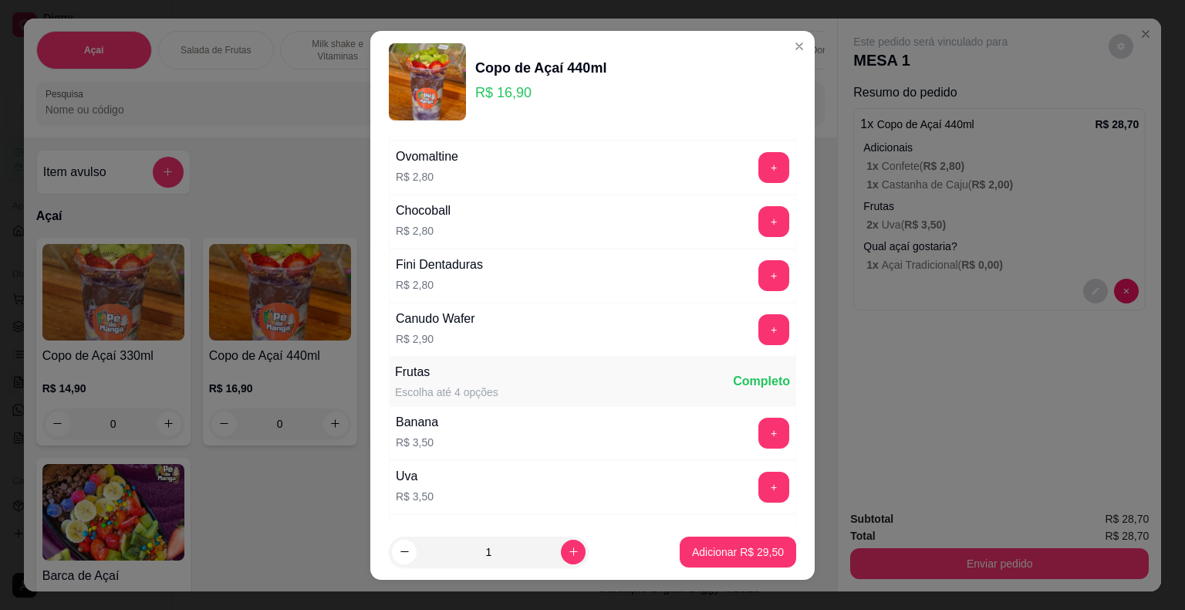
scroll to position [926, 0]
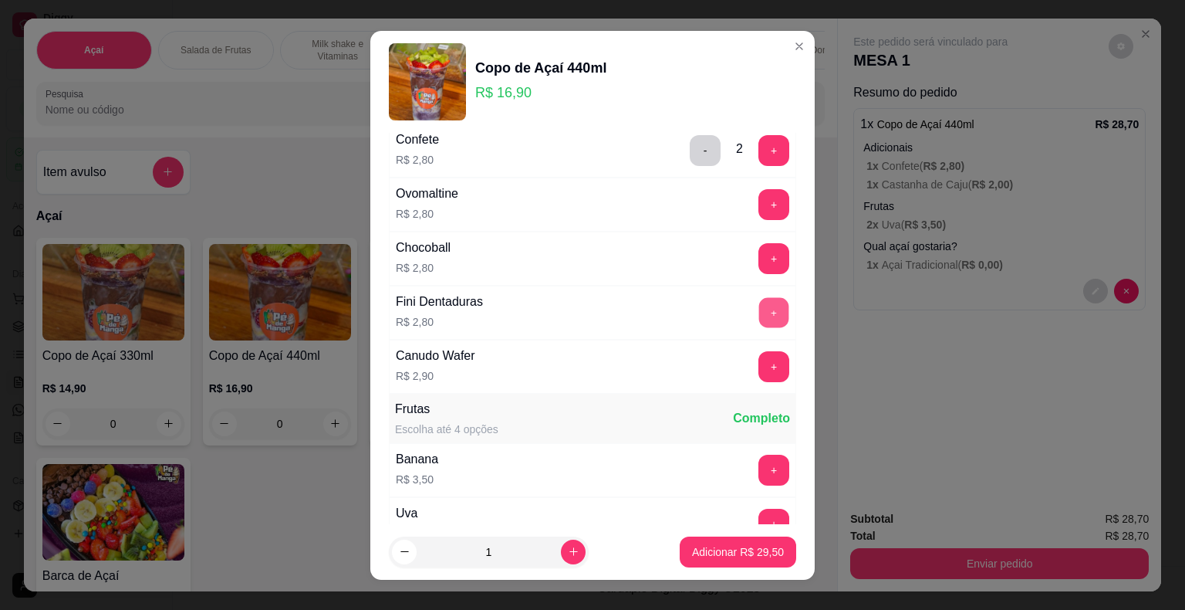
click at [759, 311] on button "+" at bounding box center [774, 312] width 30 height 30
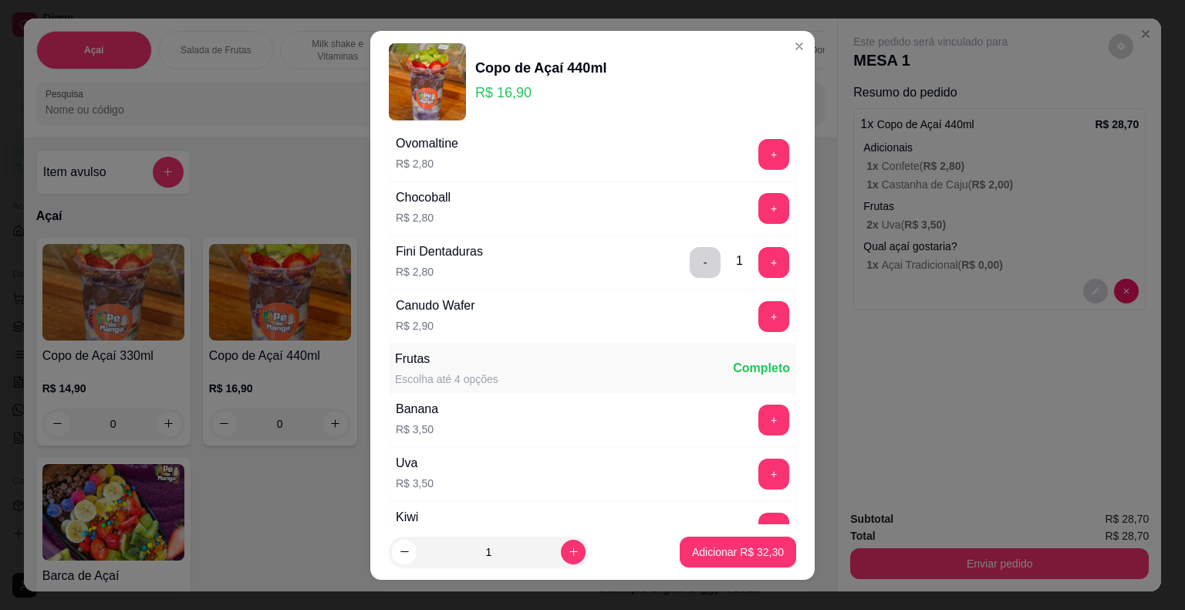
scroll to position [1003, 0]
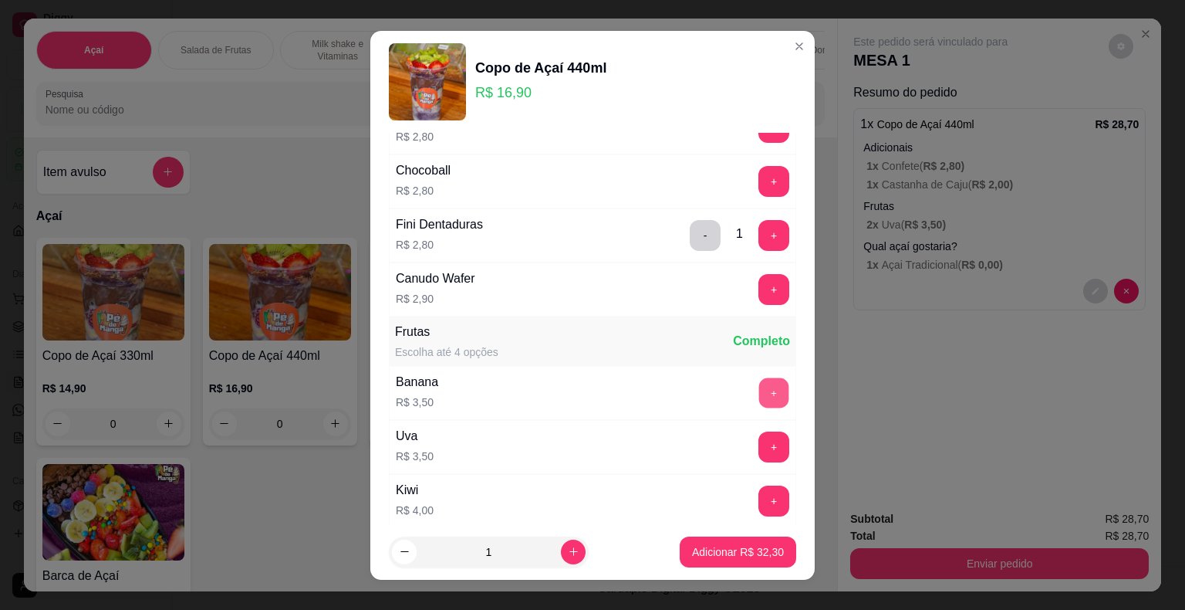
click at [759, 378] on button "+" at bounding box center [774, 392] width 30 height 30
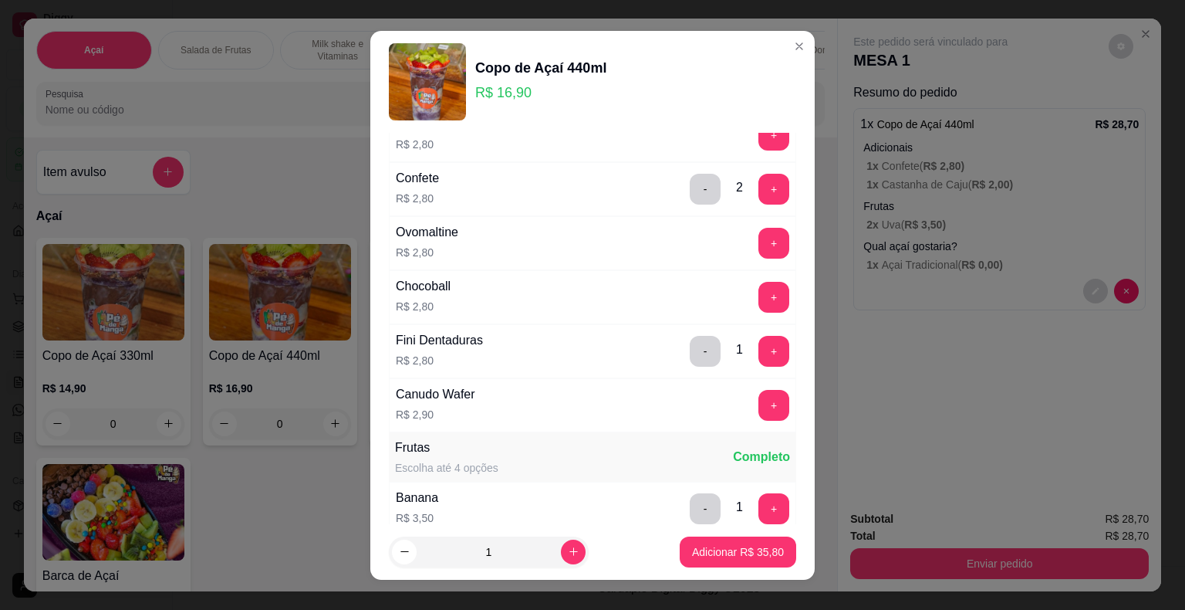
scroll to position [0, 0]
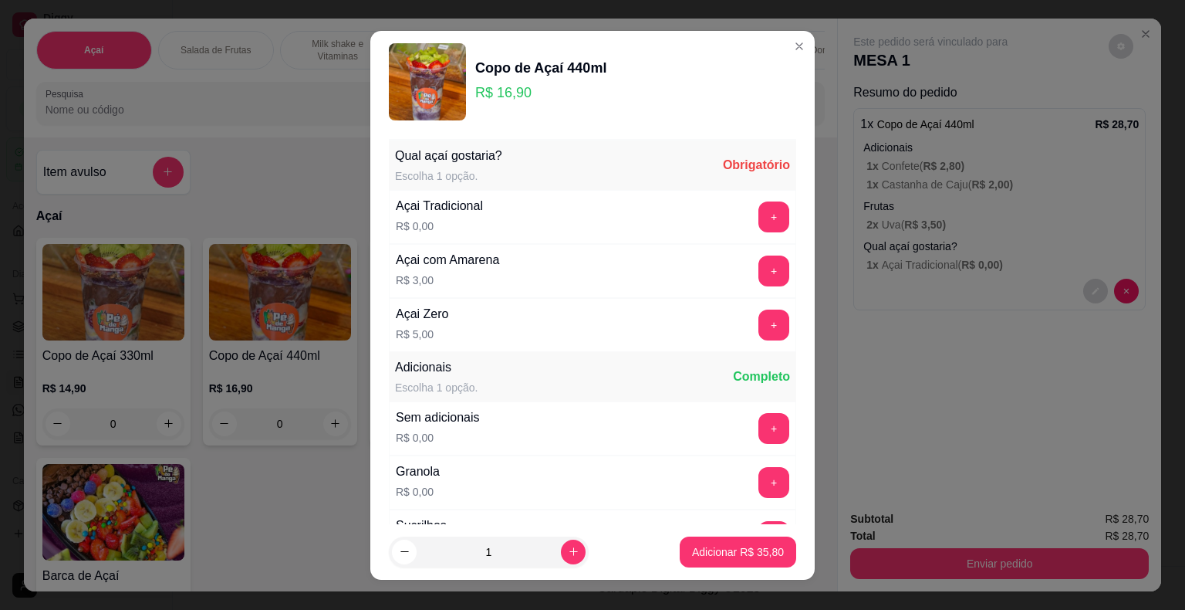
click at [722, 201] on div "Açai Tradicional R$ 0,00 +" at bounding box center [592, 217] width 407 height 54
click at [759, 213] on button "+" at bounding box center [774, 216] width 31 height 31
click at [693, 546] on p "Adicionar R$ 35,80" at bounding box center [738, 551] width 92 height 15
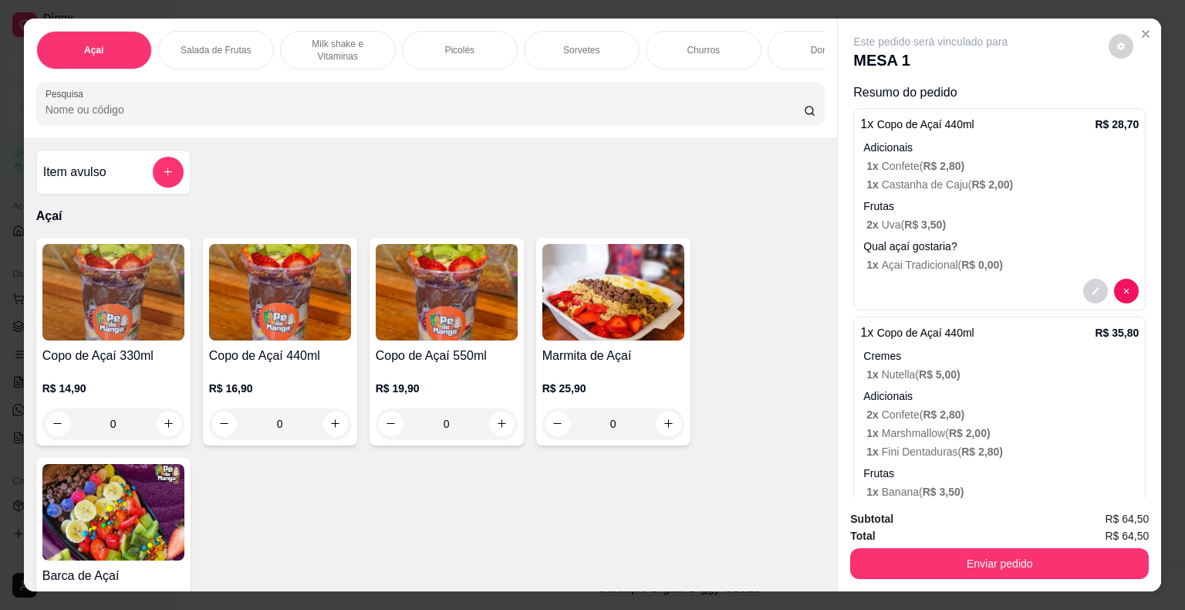
click at [147, 182] on div "Item avulso" at bounding box center [113, 172] width 140 height 31
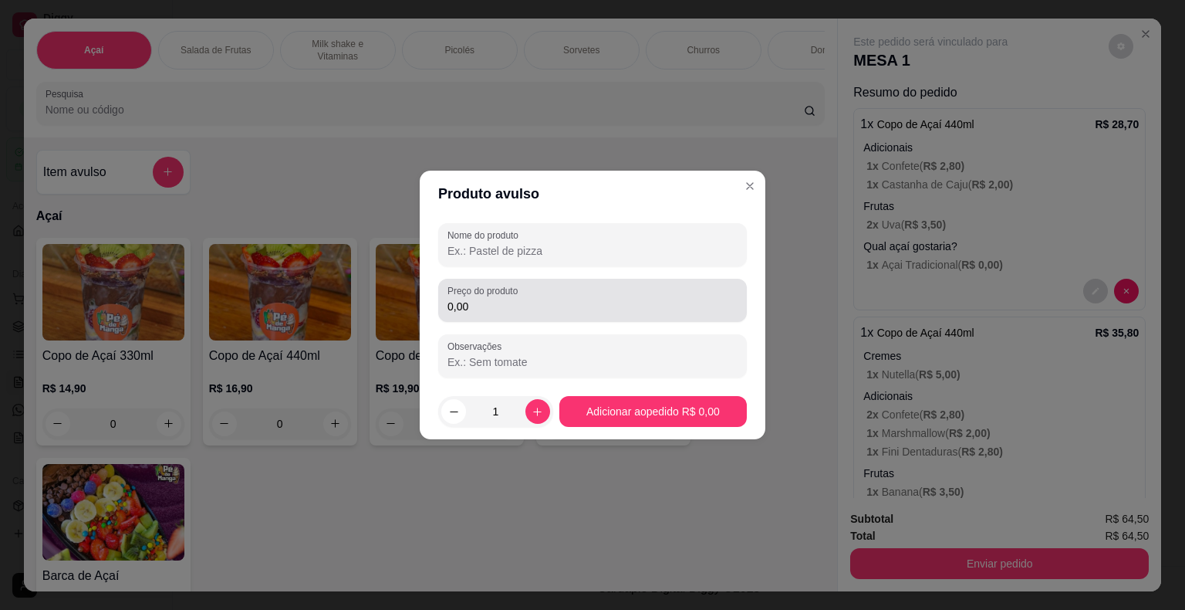
click at [501, 318] on div "Preço do produto 0,00" at bounding box center [592, 300] width 309 height 43
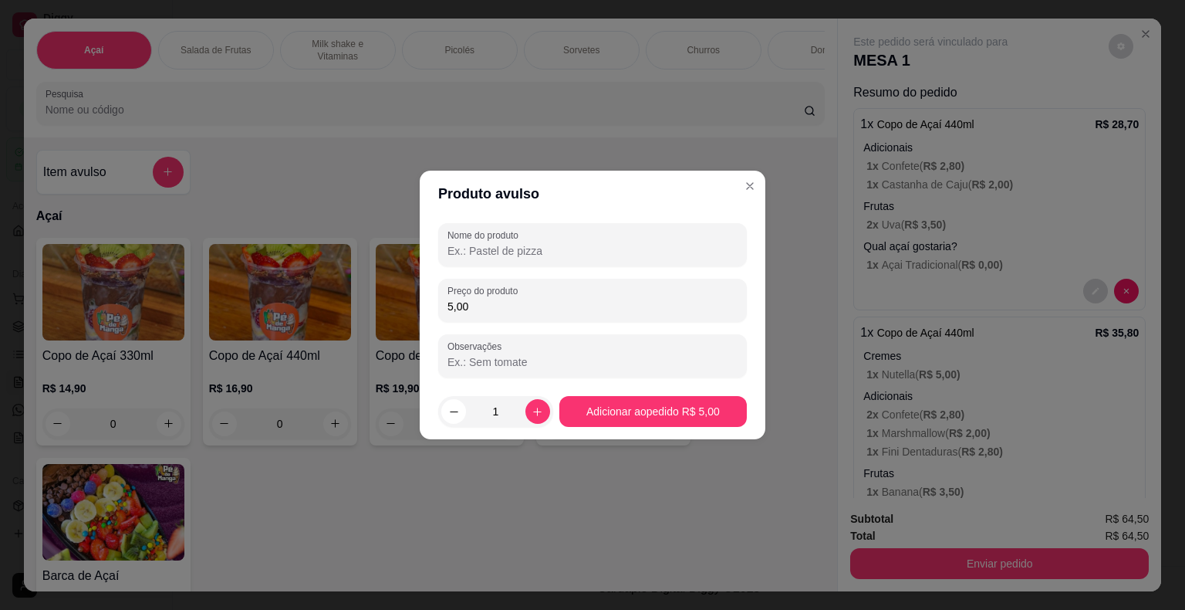
type input "5,00"
click at [650, 257] on input "Nome do produto" at bounding box center [593, 250] width 290 height 15
type input "Entrega"
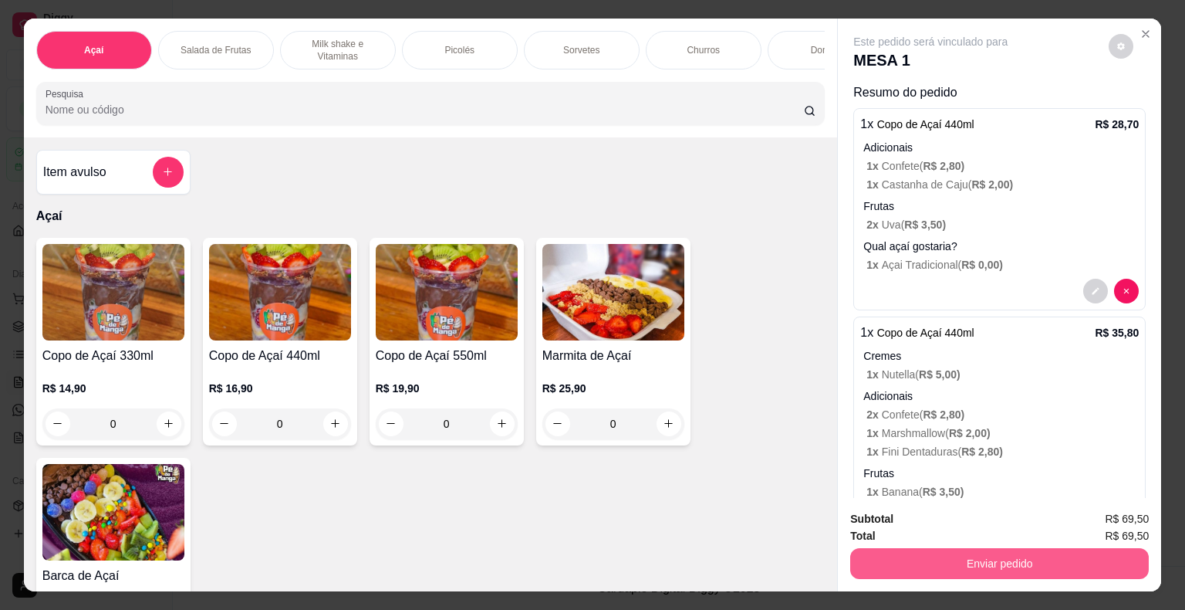
click at [983, 566] on button "Enviar pedido" at bounding box center [1000, 563] width 299 height 31
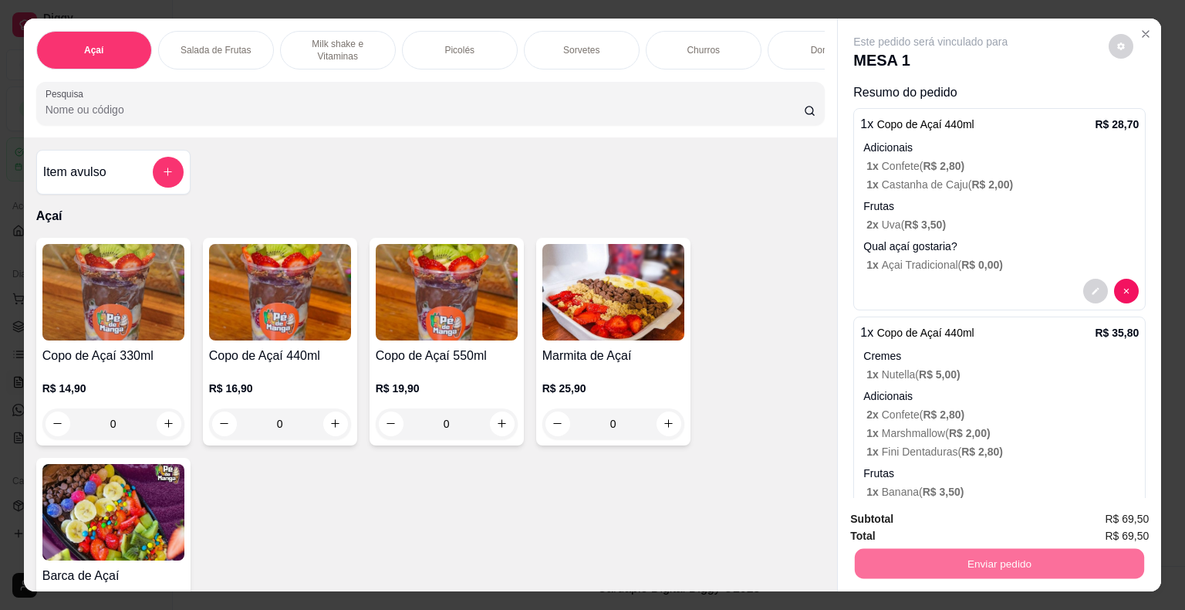
click at [945, 527] on button "Não registrar e enviar pedido" at bounding box center [949, 520] width 156 height 29
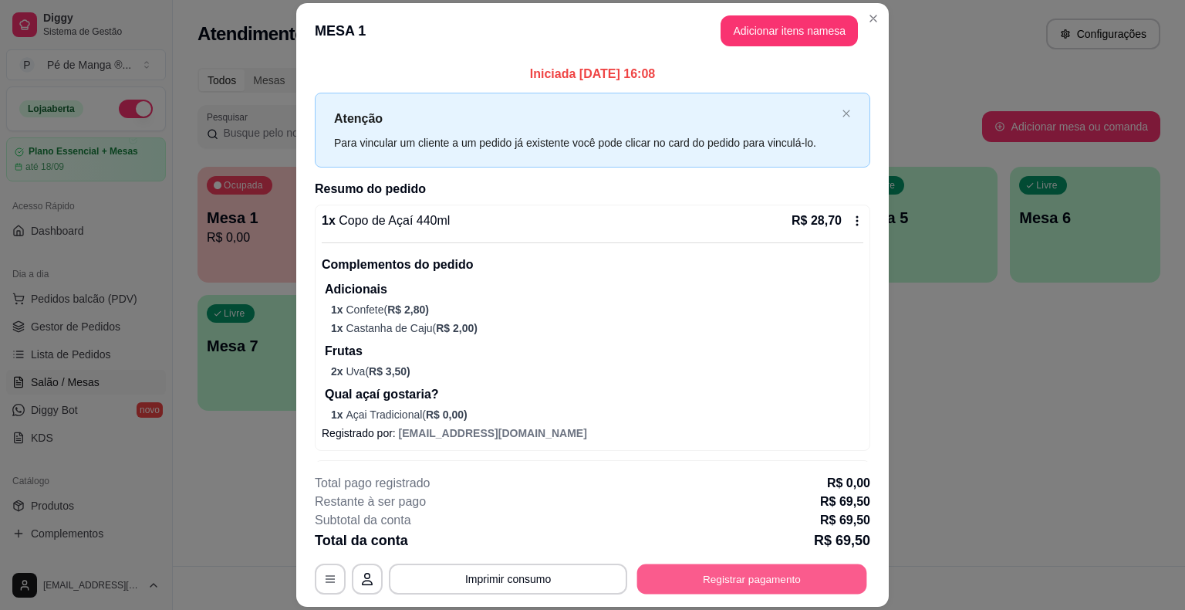
click at [716, 578] on button "Registrar pagamento" at bounding box center [752, 579] width 230 height 30
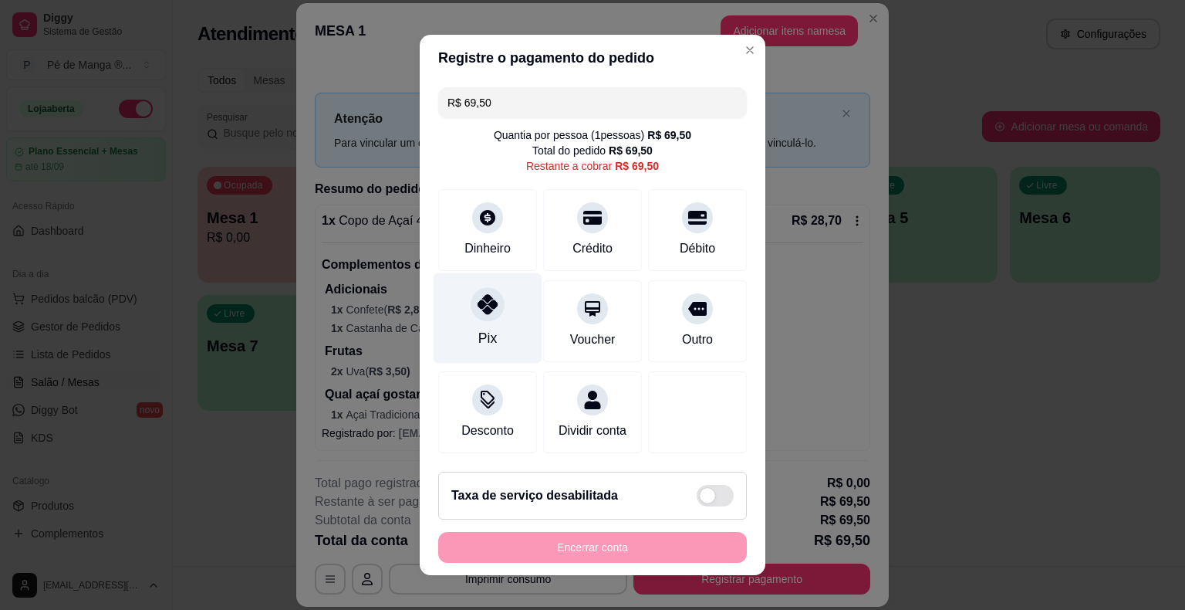
click at [484, 326] on div "Pix" at bounding box center [488, 318] width 109 height 90
type input "R$ 0,00"
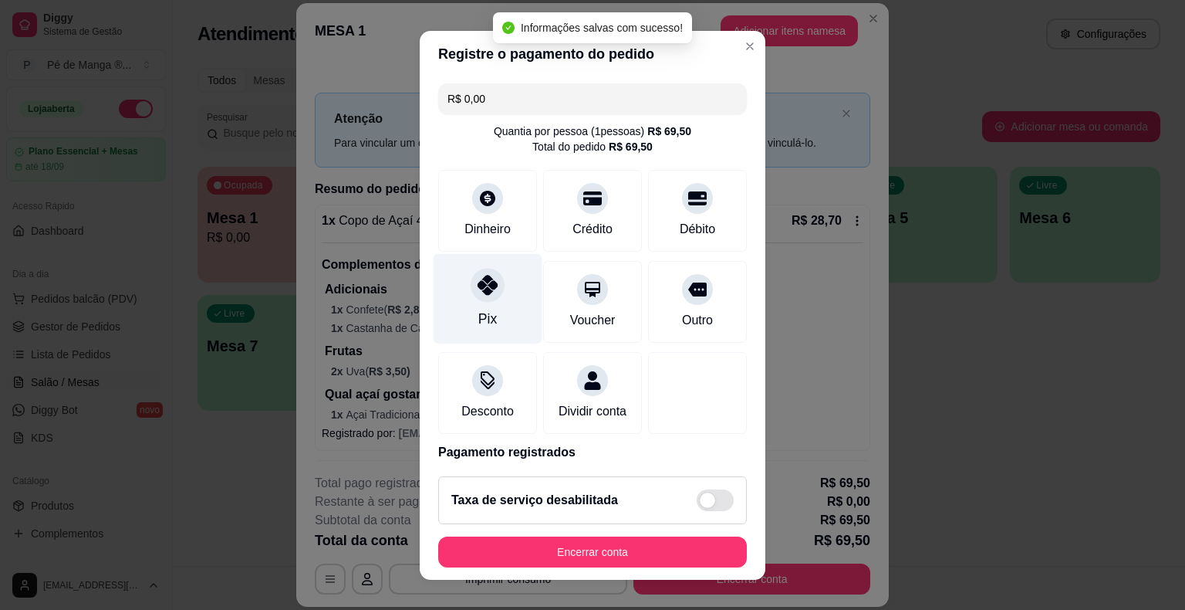
click at [484, 329] on div "Pix" at bounding box center [488, 298] width 109 height 90
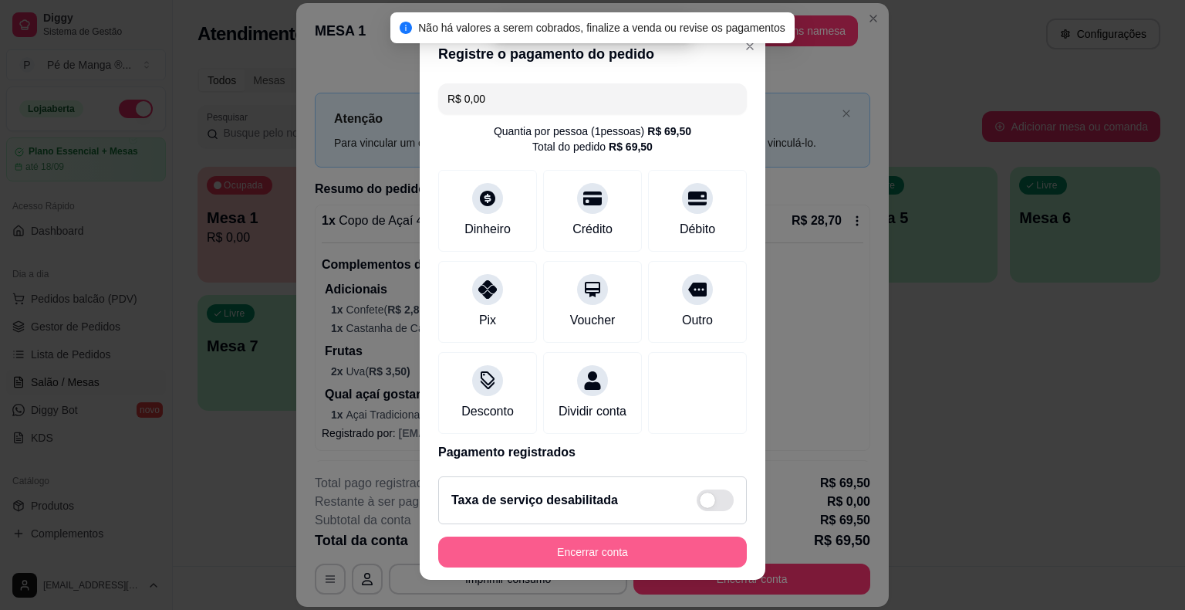
click at [572, 557] on button "Encerrar conta" at bounding box center [592, 551] width 309 height 31
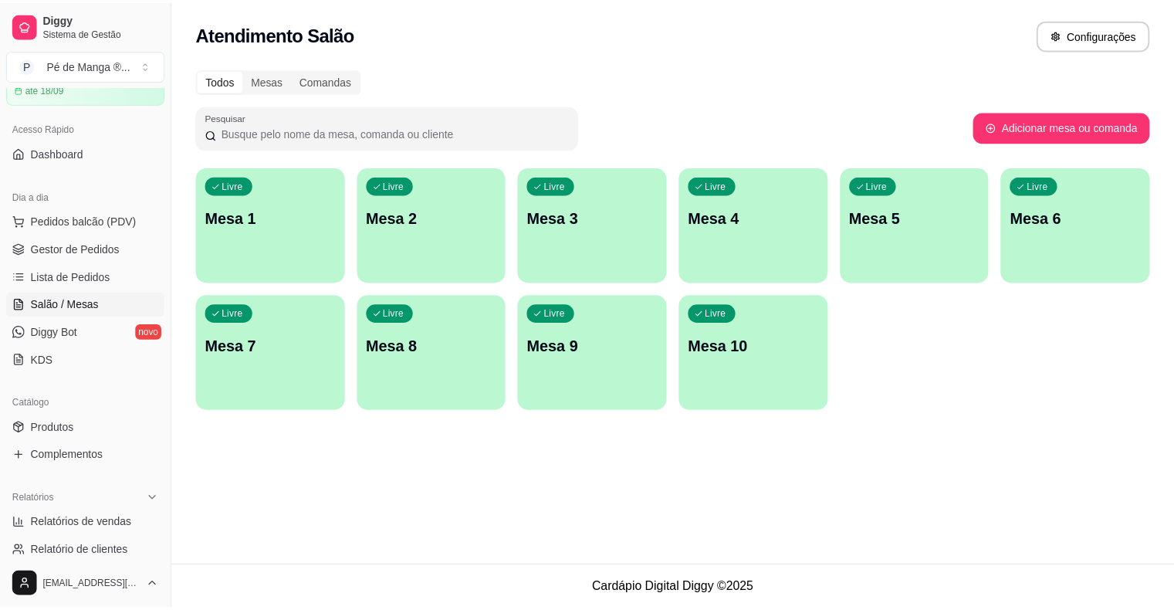
scroll to position [309, 0]
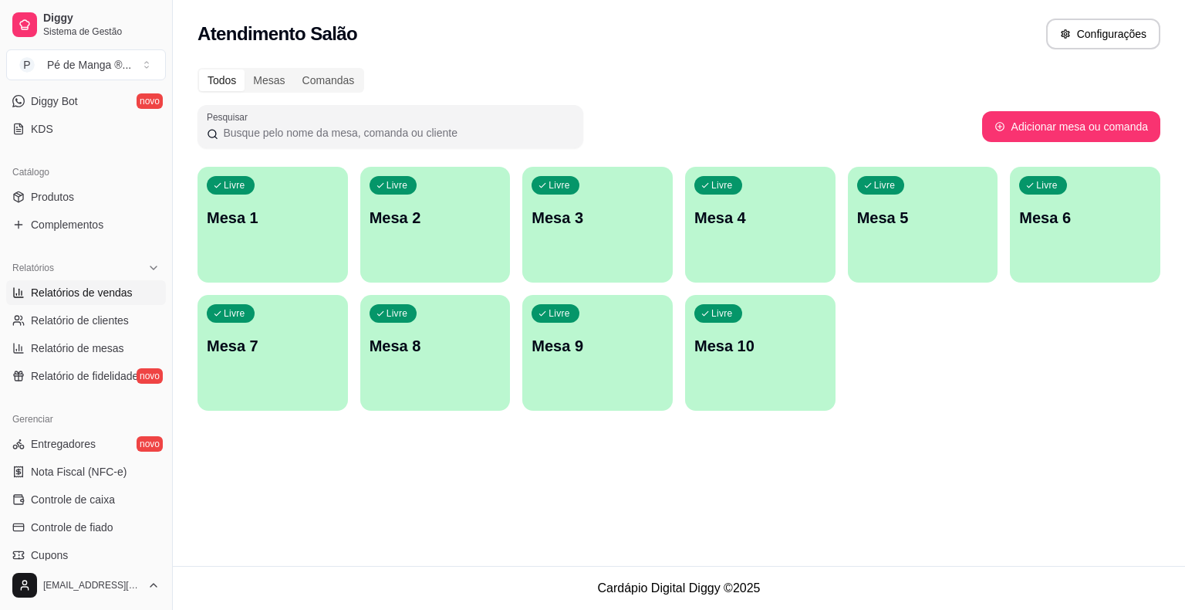
click at [101, 289] on span "Relatórios de vendas" at bounding box center [82, 292] width 102 height 15
select select "ALL"
select select "0"
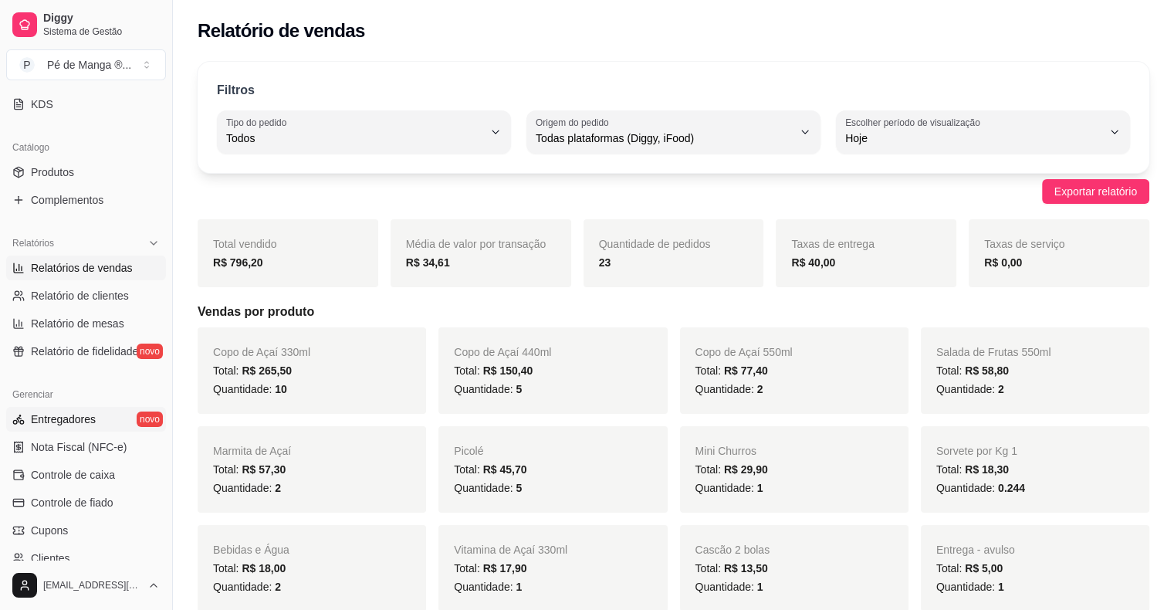
scroll to position [309, 0]
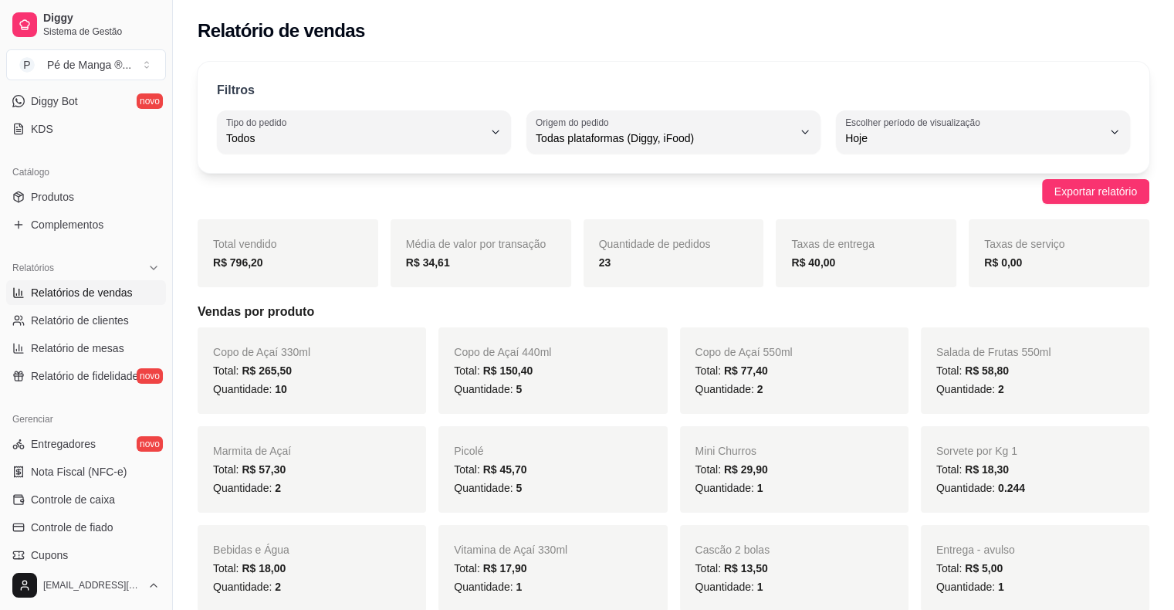
click at [98, 298] on span "Relatórios de vendas" at bounding box center [82, 292] width 102 height 15
